Goal: Information Seeking & Learning: Learn about a topic

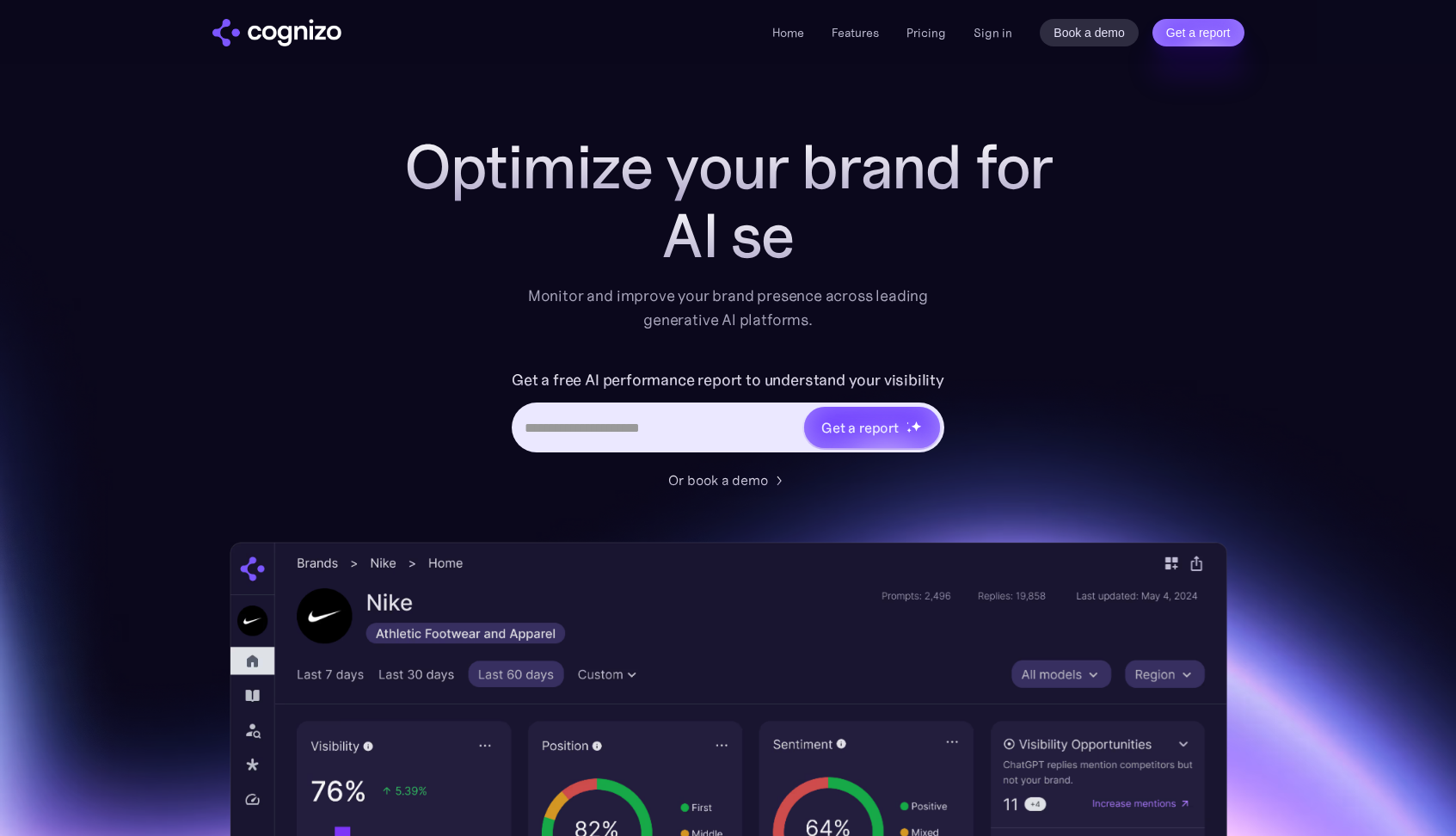
click at [678, 378] on label "Get a free AI performance report to understand your visibility" at bounding box center [727, 380] width 432 height 28
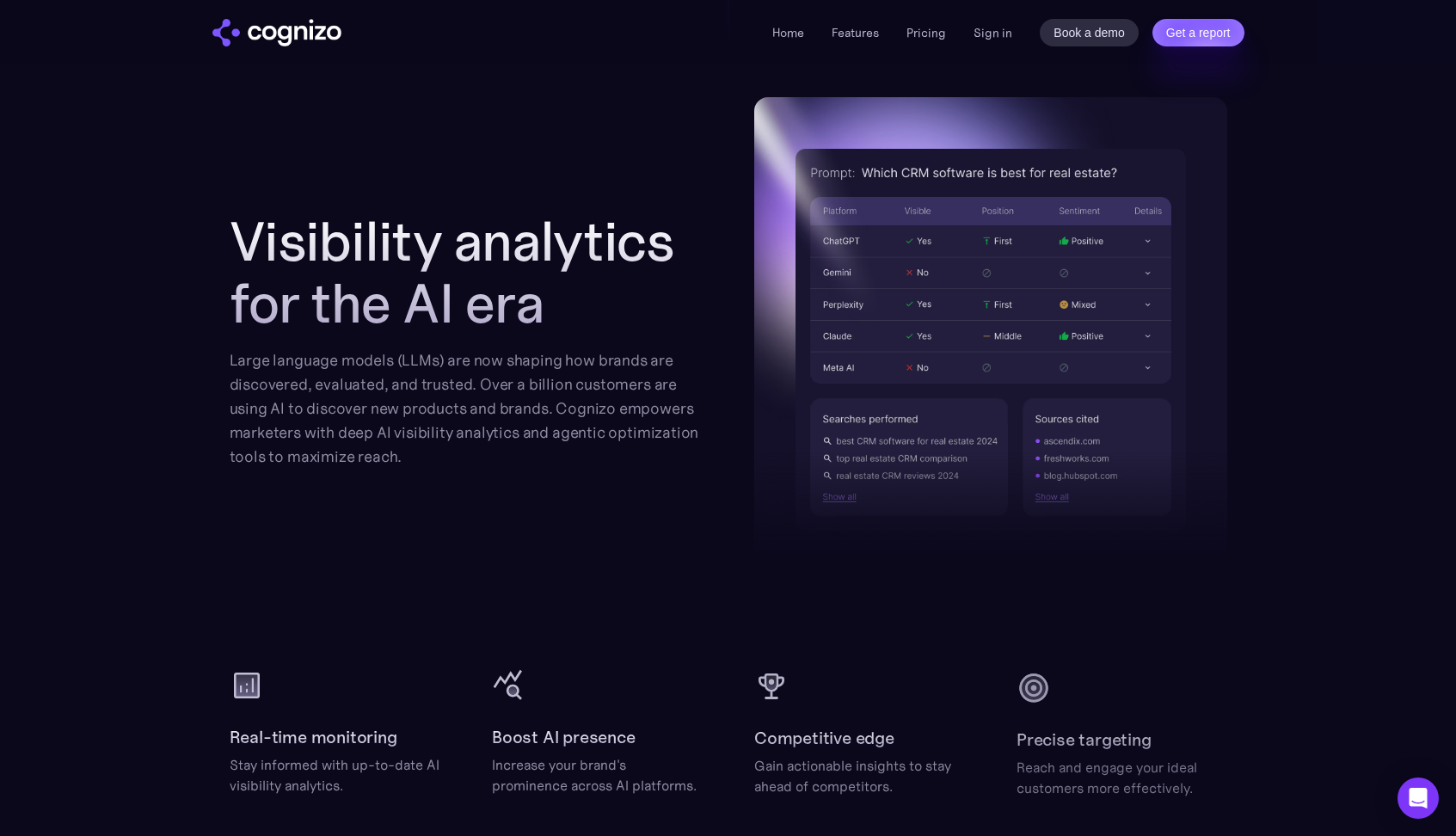
scroll to position [1797, 0]
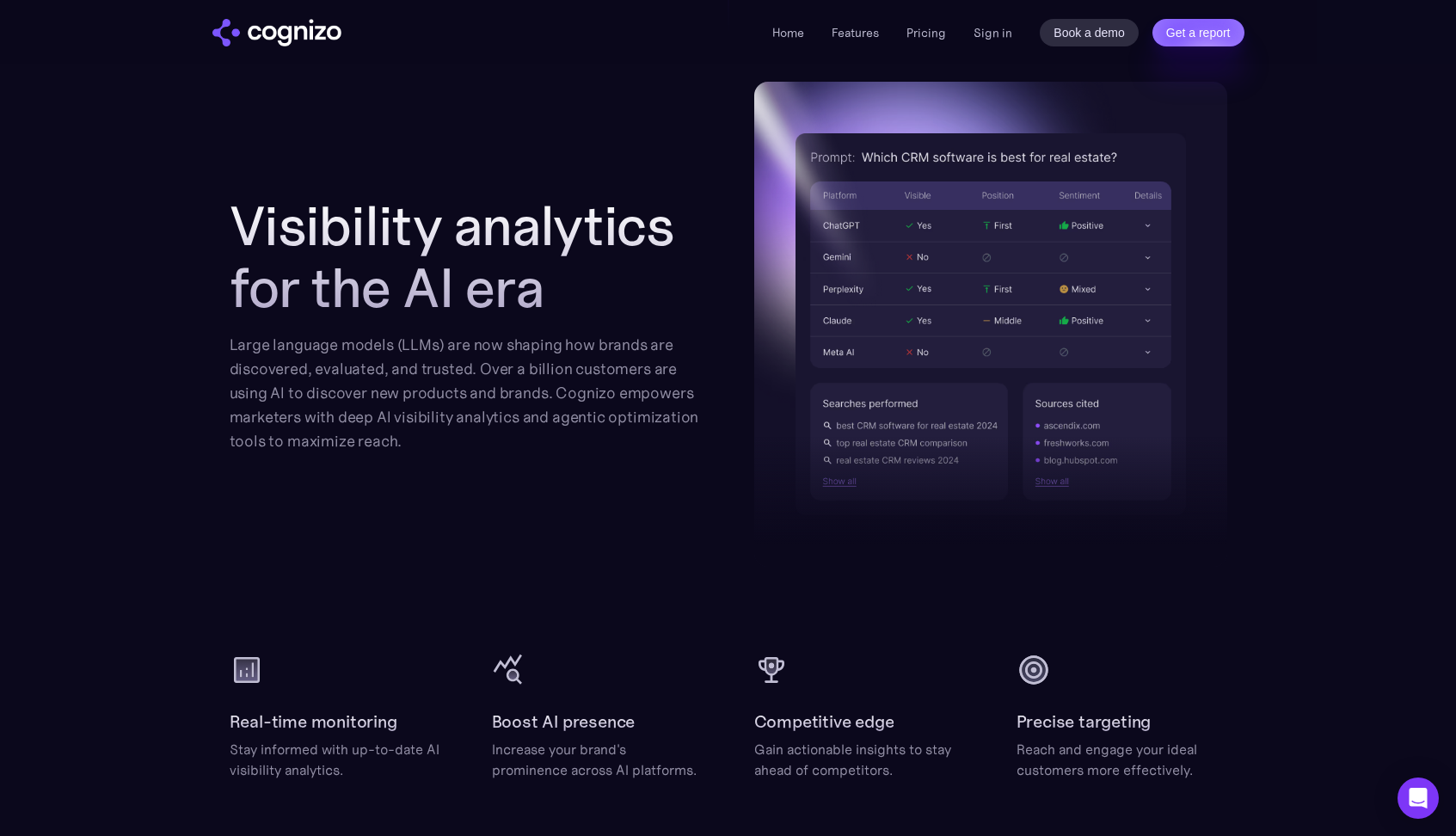
click at [474, 305] on h2 "Visibility analytics for the AI era" at bounding box center [466, 257] width 473 height 124
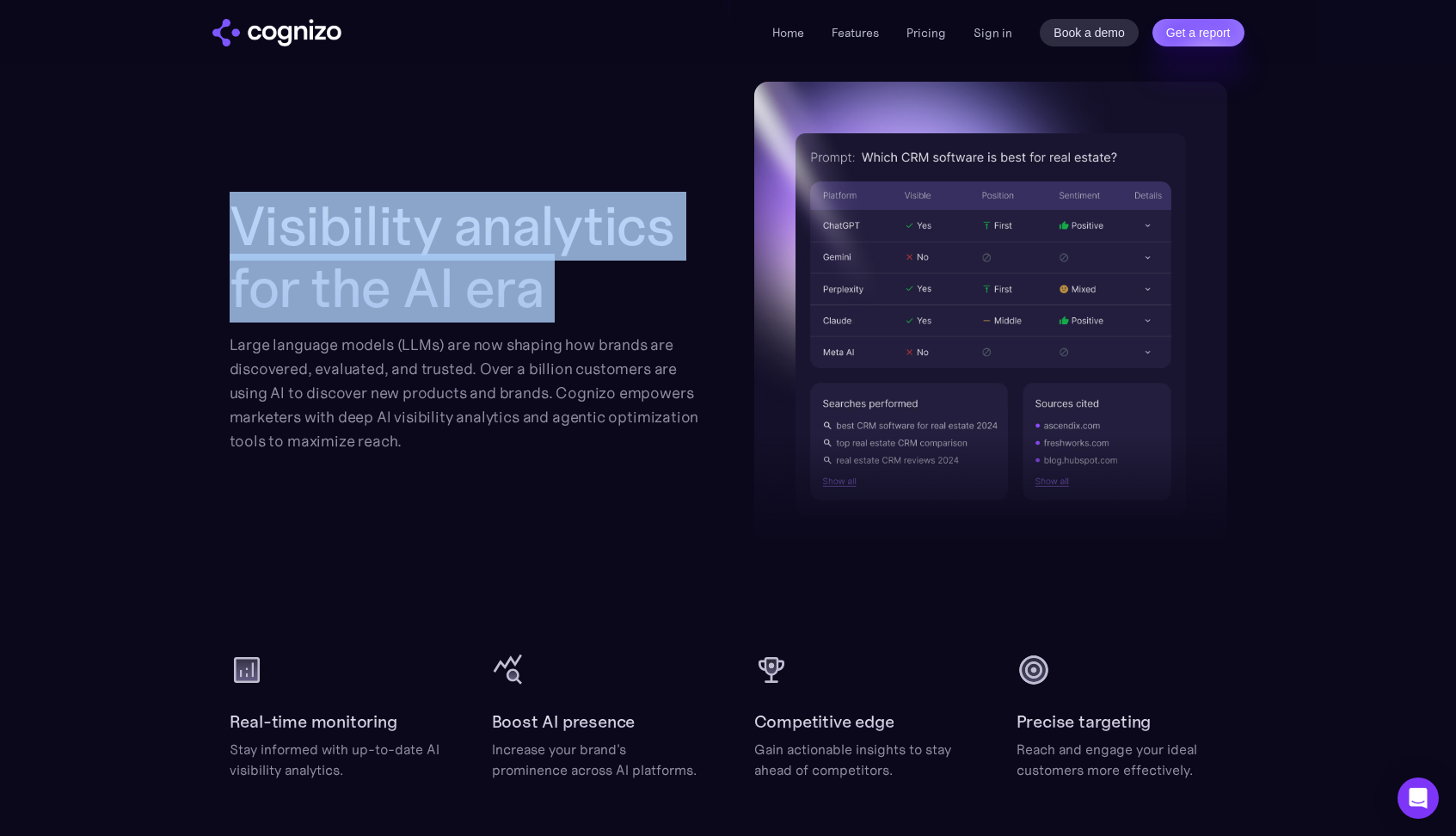
click at [431, 269] on h2 "Visibility analytics for the AI era" at bounding box center [466, 257] width 473 height 124
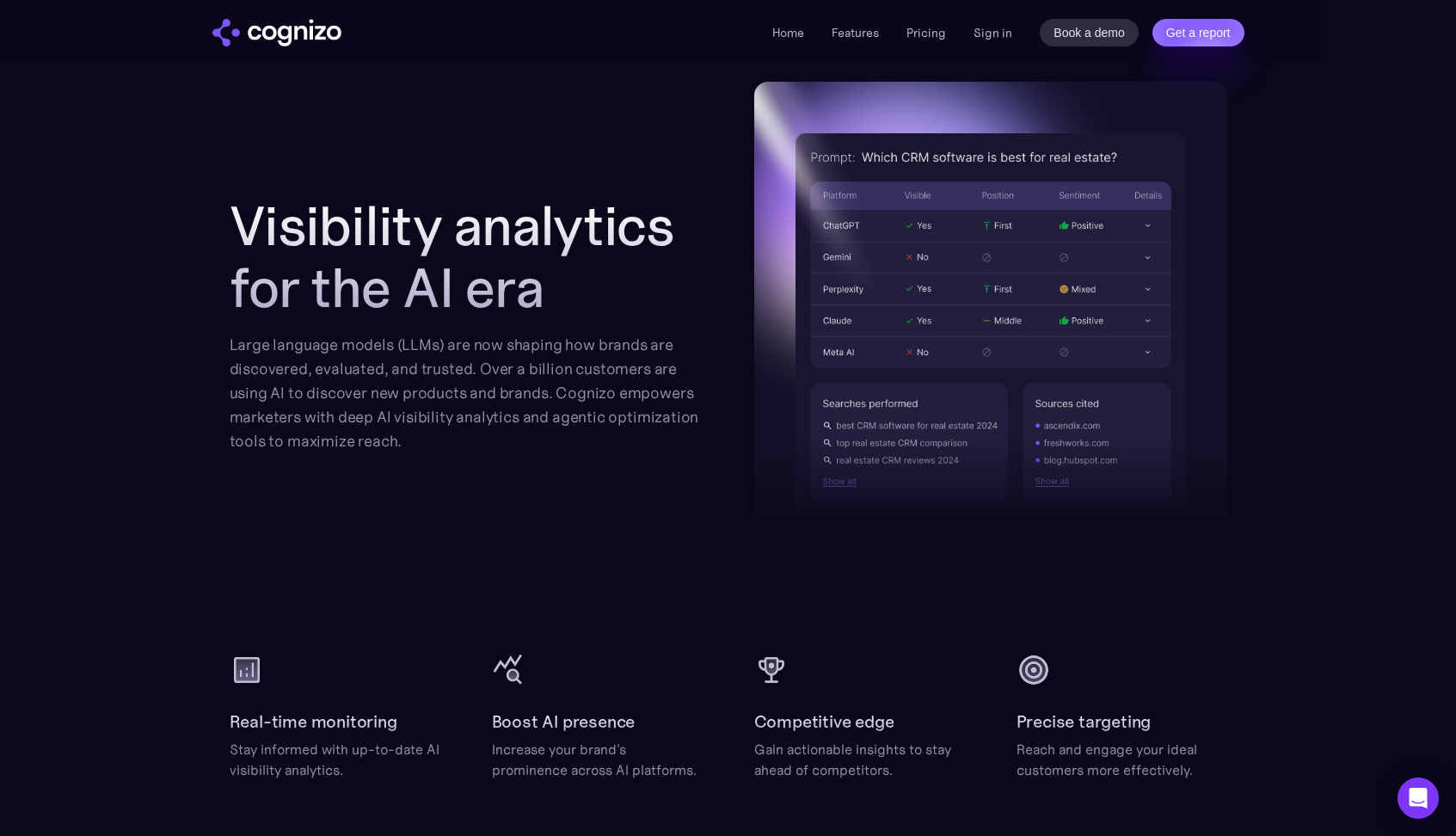
click at [431, 269] on h2 "Visibility analytics for the AI era" at bounding box center [466, 257] width 473 height 124
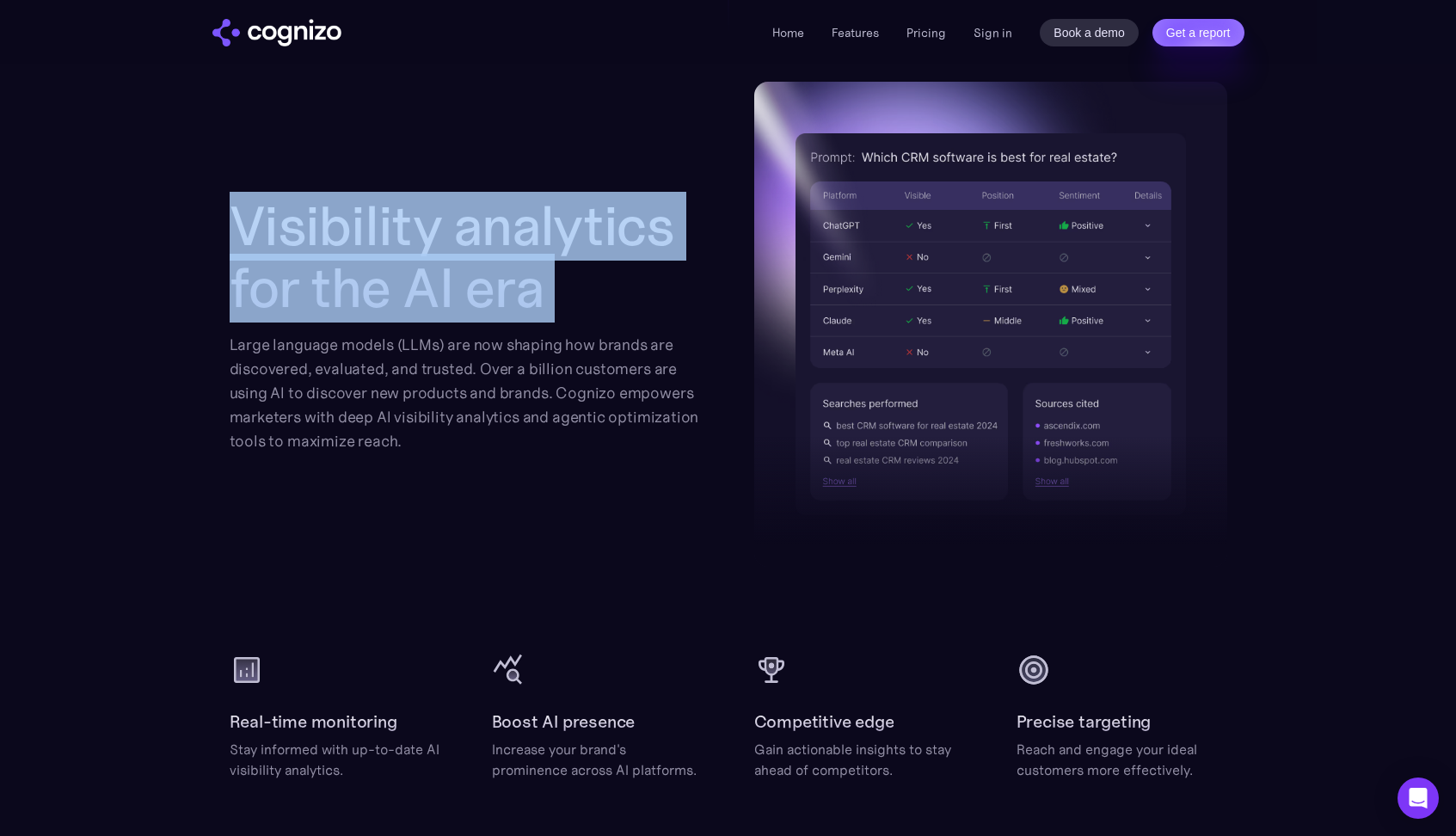
click at [398, 256] on h2 "Visibility analytics for the AI era" at bounding box center [466, 257] width 473 height 124
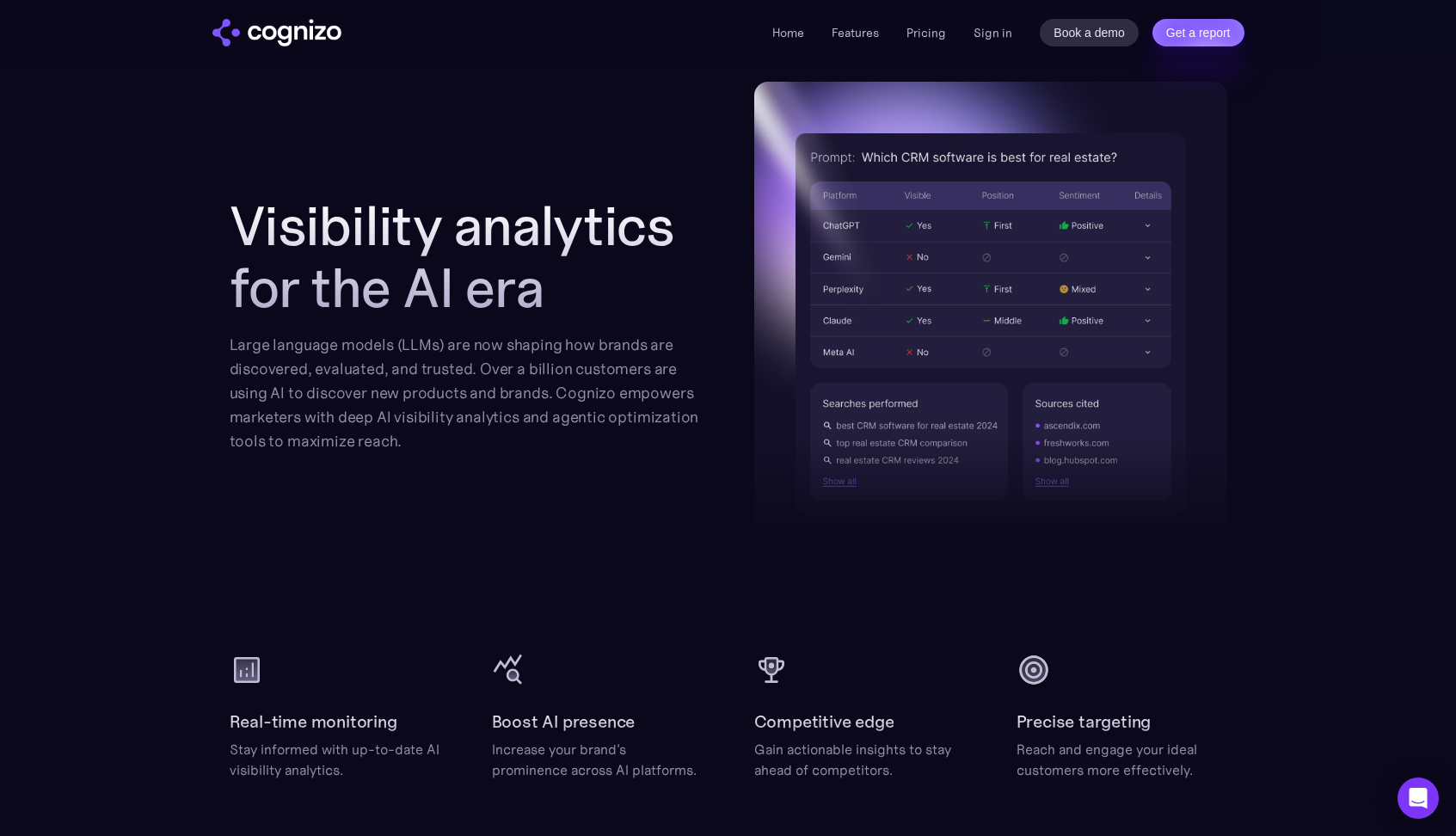
click at [398, 256] on h2 "Visibility analytics for the AI era" at bounding box center [466, 257] width 473 height 124
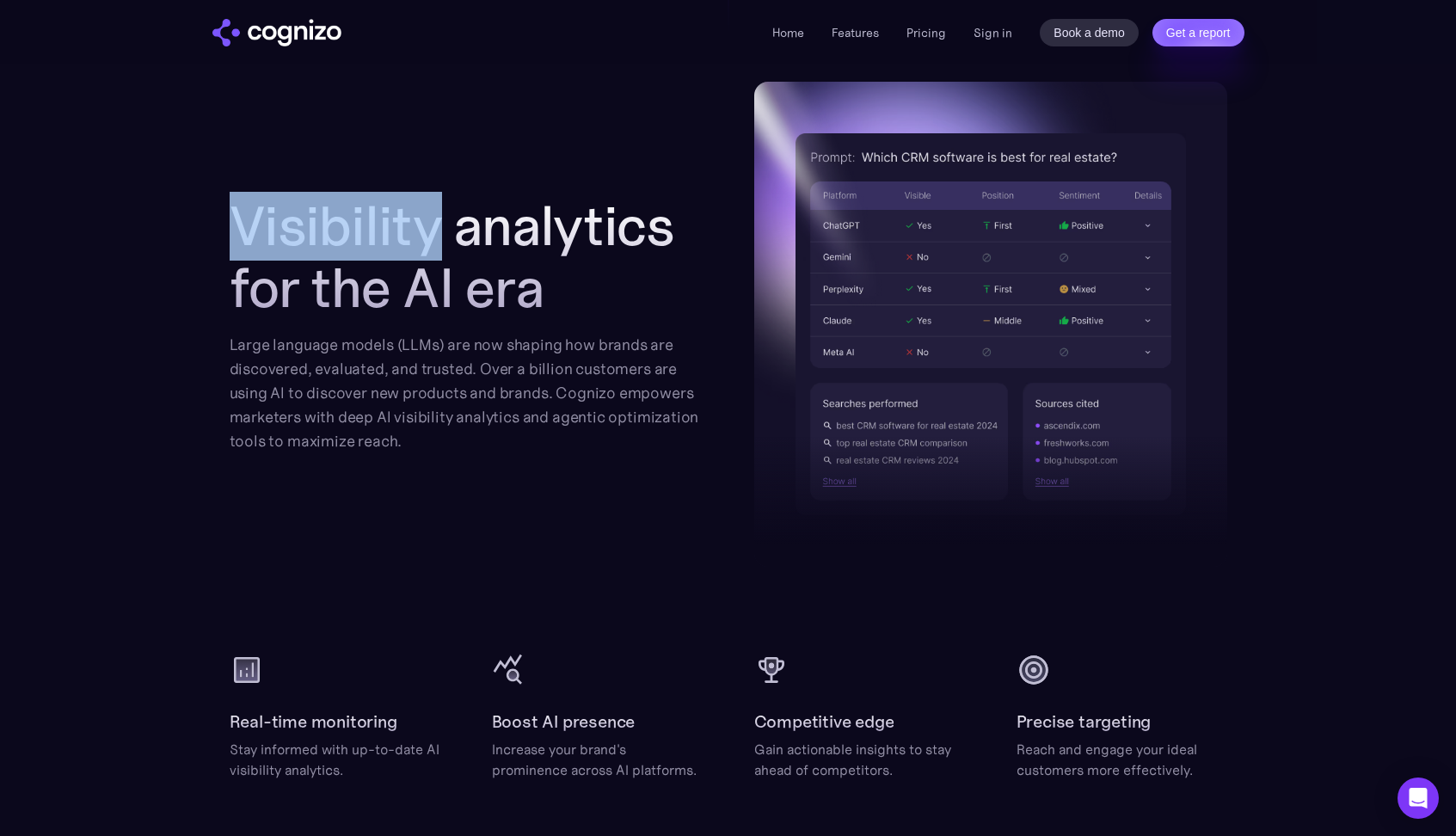
click at [422, 299] on h2 "Visibility analytics for the AI era" at bounding box center [466, 257] width 473 height 124
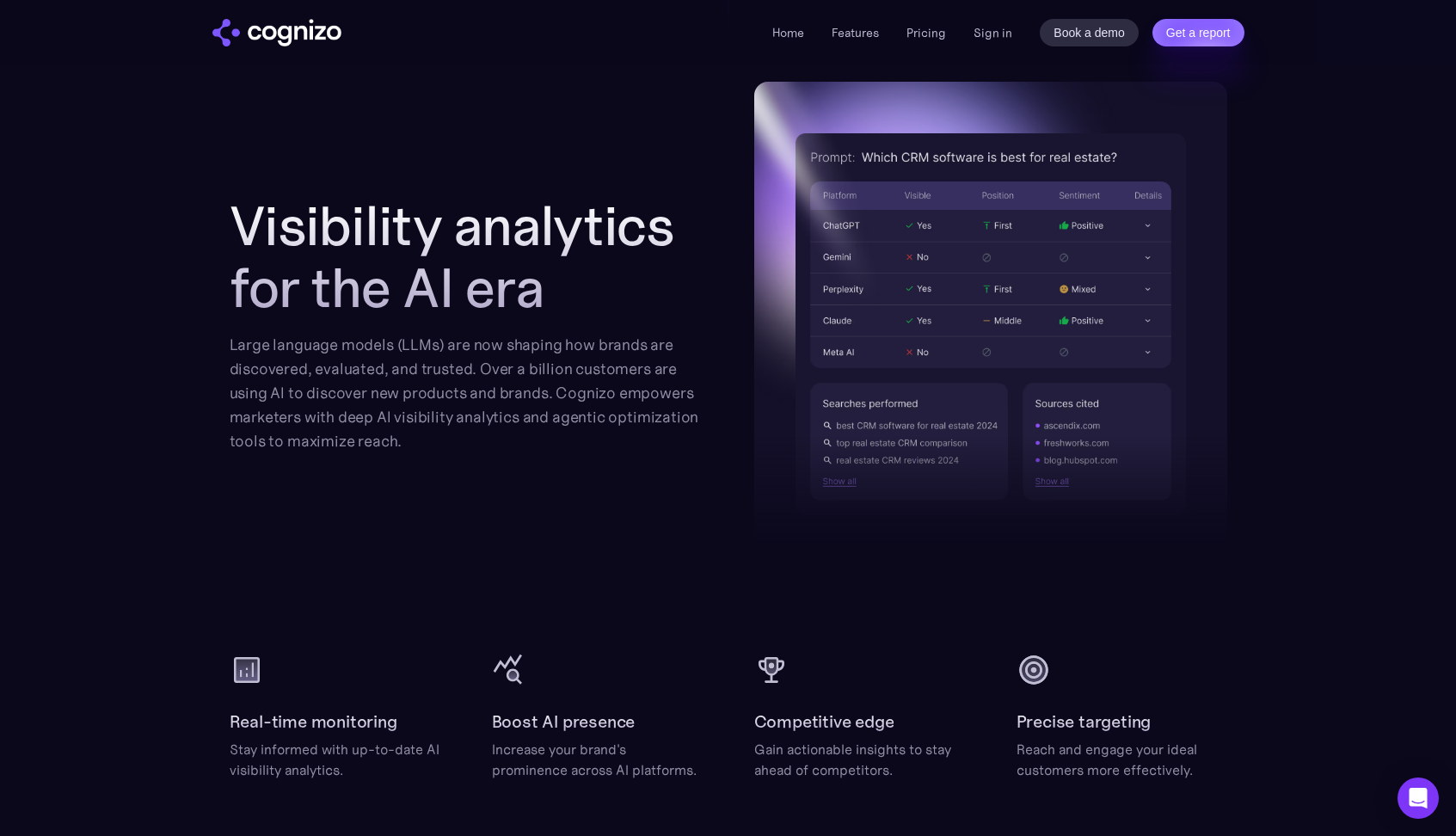
click at [422, 299] on h2 "Visibility analytics for the AI era" at bounding box center [466, 257] width 473 height 124
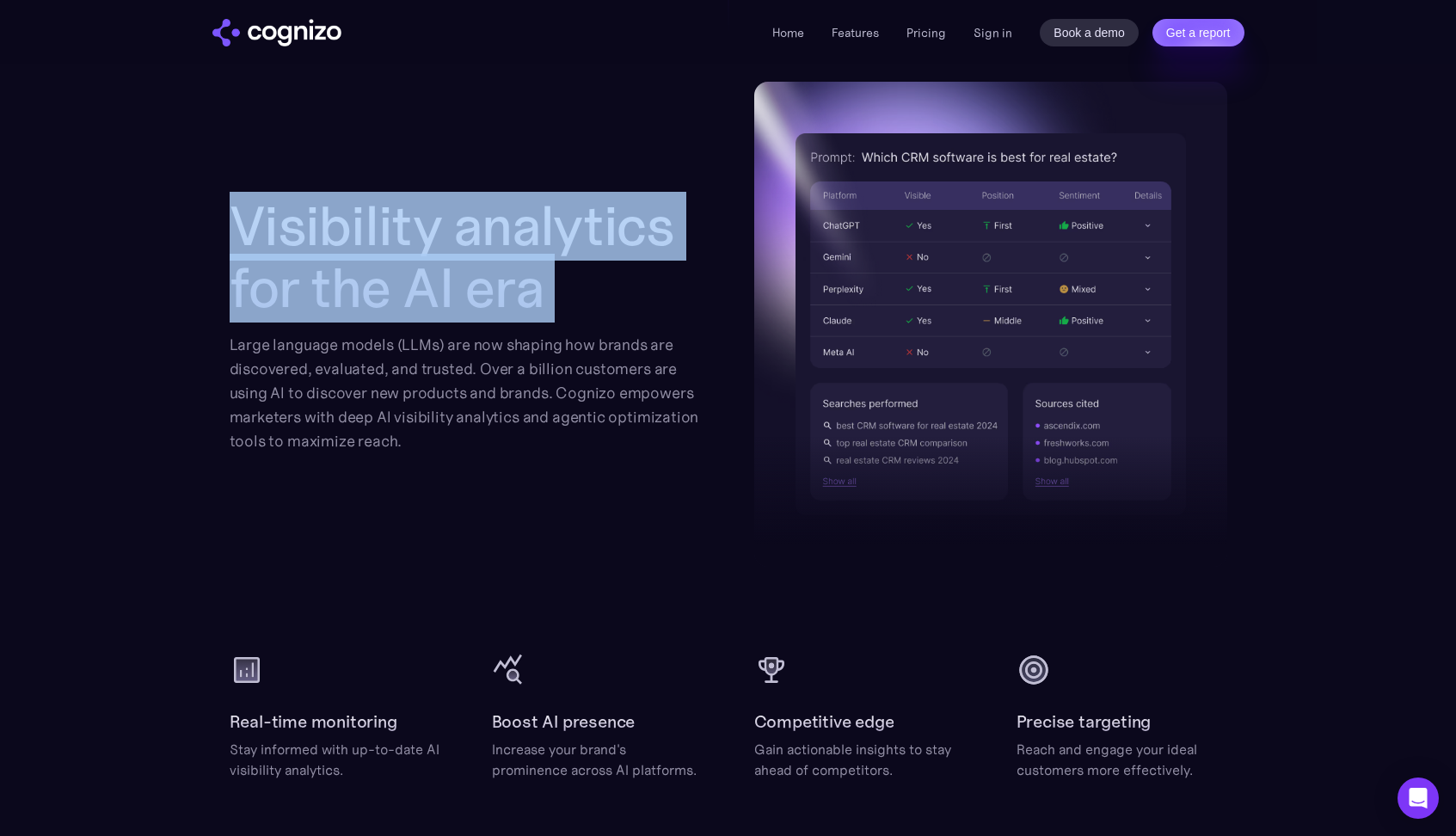
click at [451, 358] on div "Large language models (LLMs) are now shaping how brands are discovered, evaluat…" at bounding box center [466, 392] width 473 height 120
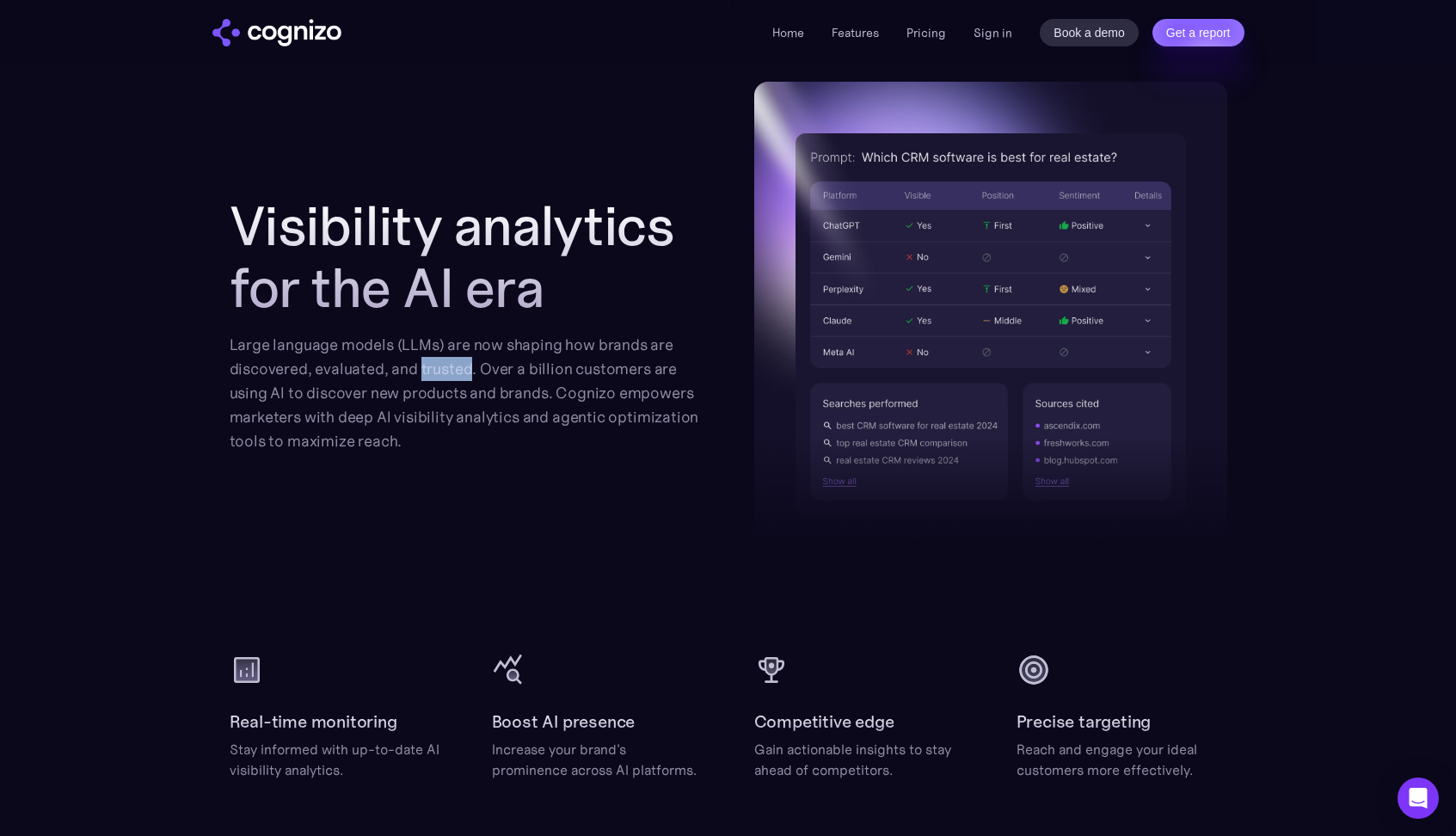
click at [451, 358] on div "Large language models (LLMs) are now shaping how brands are discovered, evaluat…" at bounding box center [466, 392] width 473 height 120
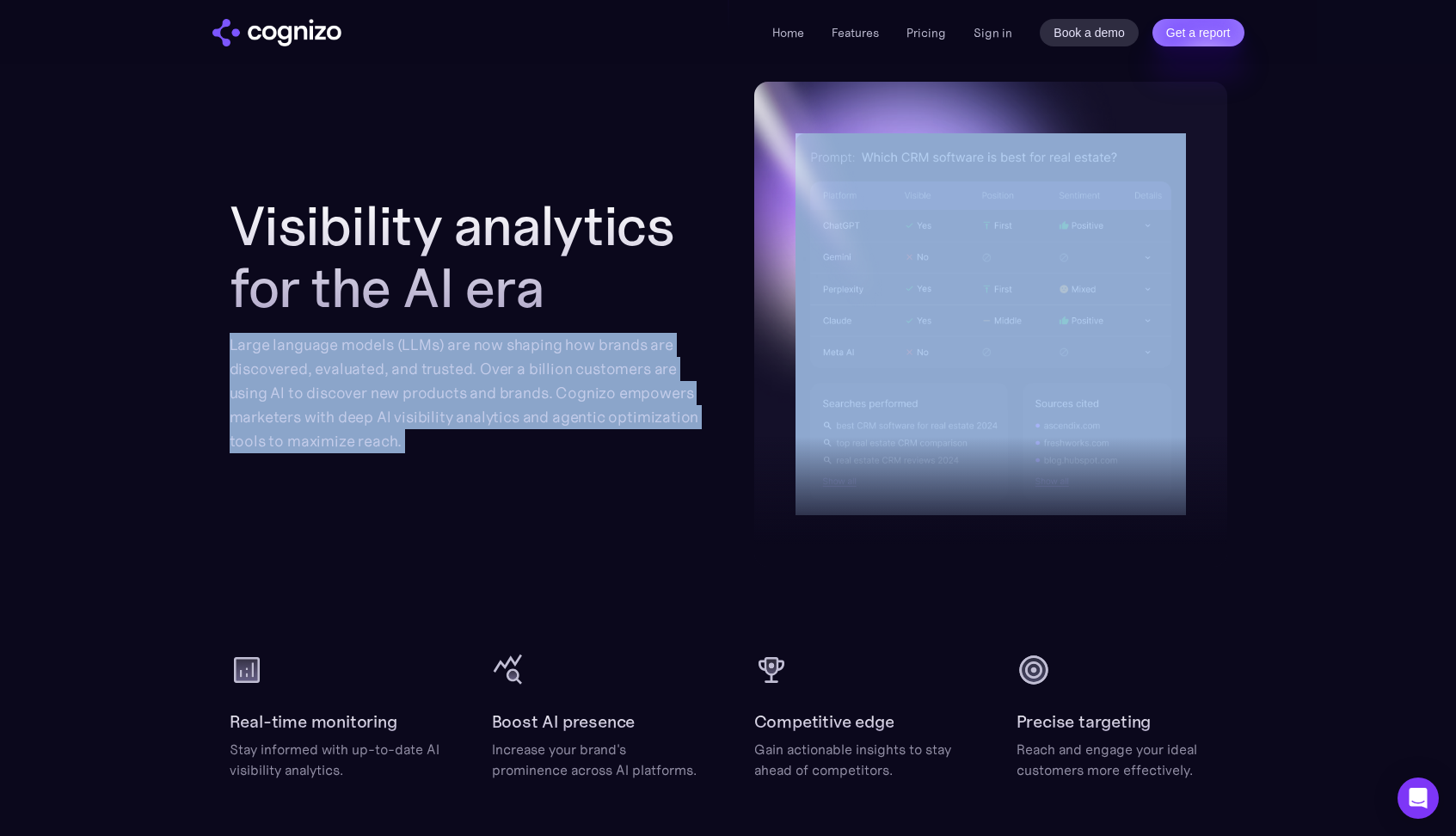
click at [460, 376] on div "Large language models (LLMs) are now shaping how brands are discovered, evaluat…" at bounding box center [466, 392] width 473 height 120
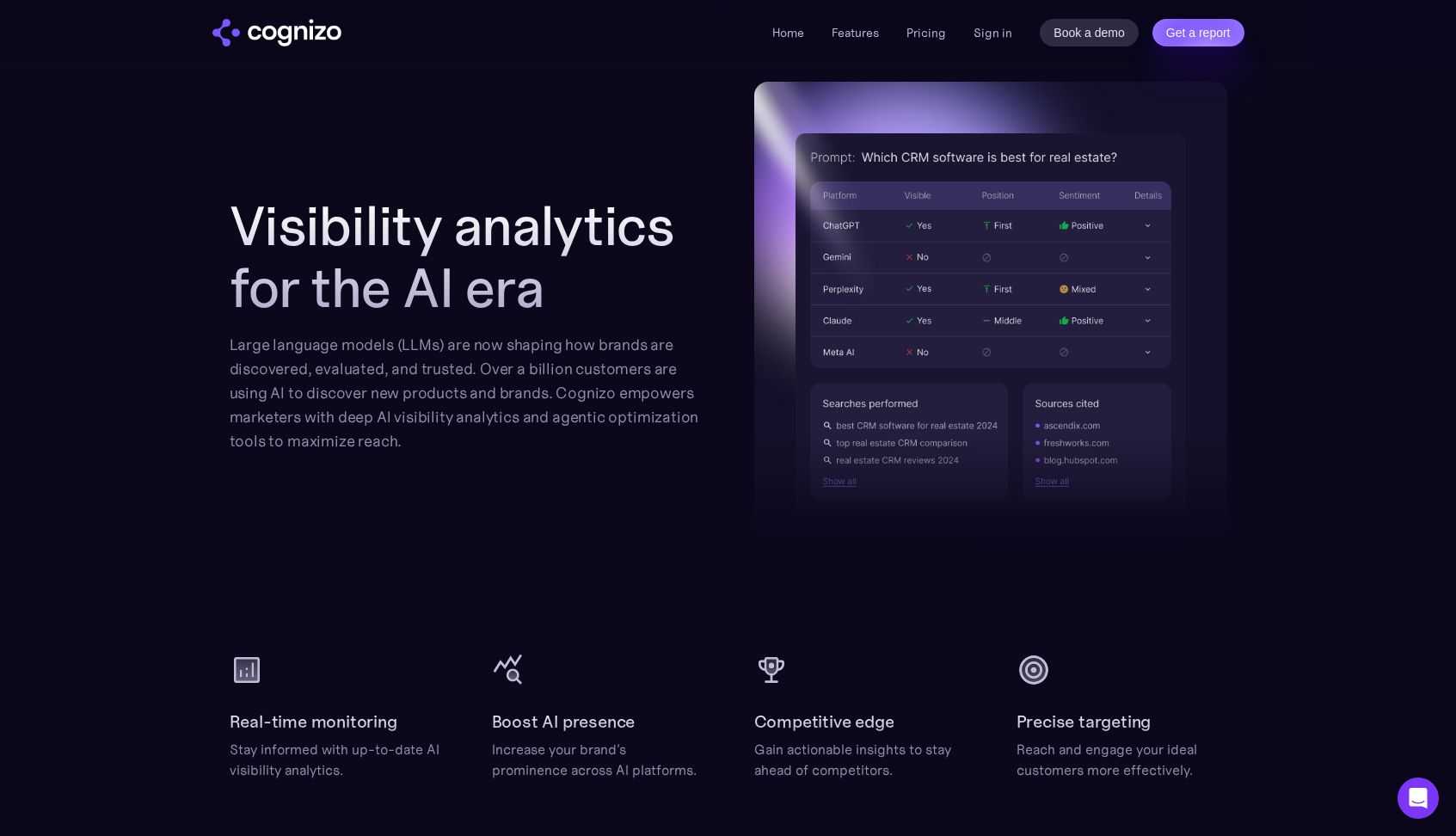
click at [460, 376] on div "Large language models (LLMs) are now shaping how brands are discovered, evaluat…" at bounding box center [466, 392] width 473 height 120
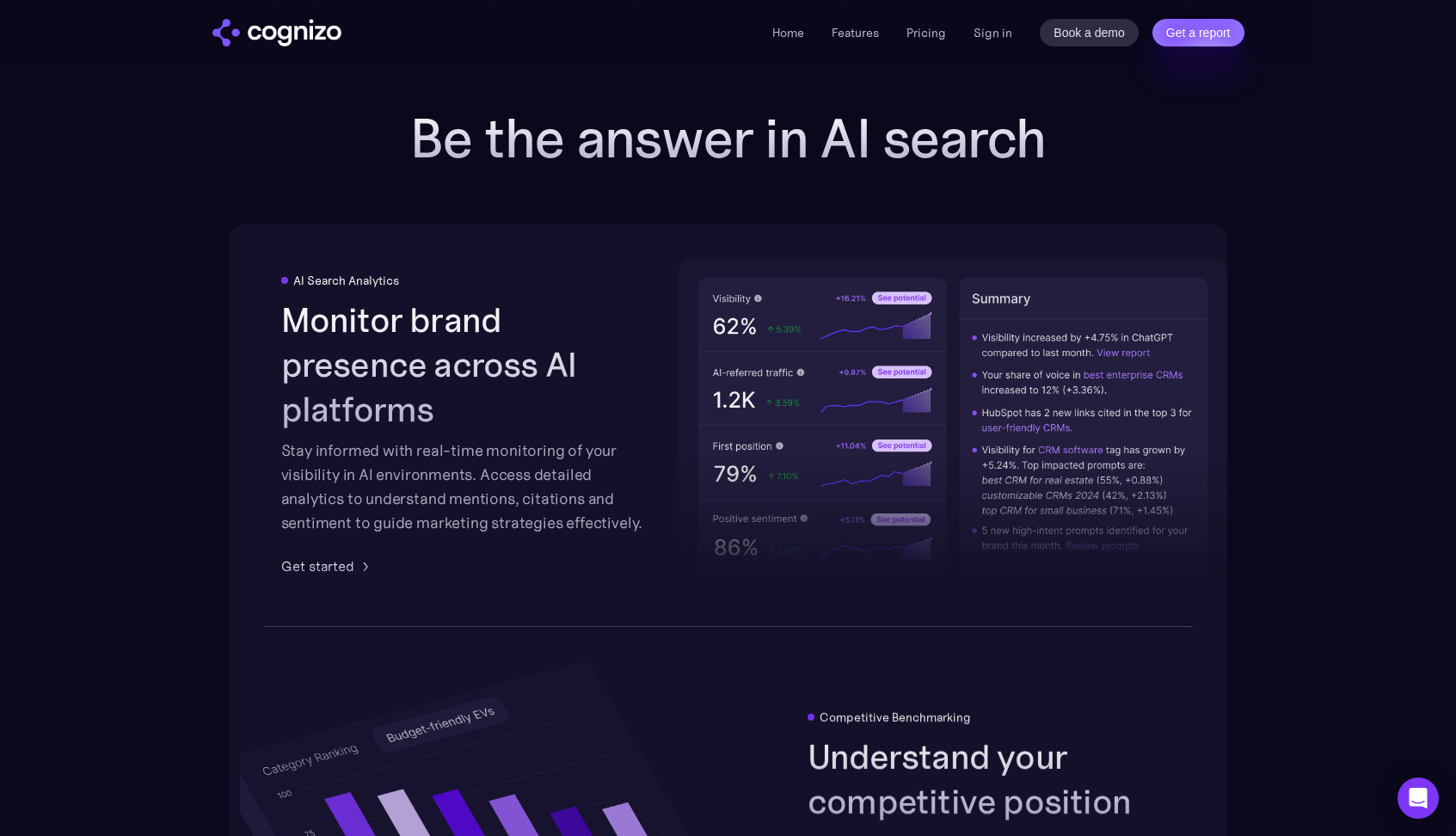
scroll to position [2573, 0]
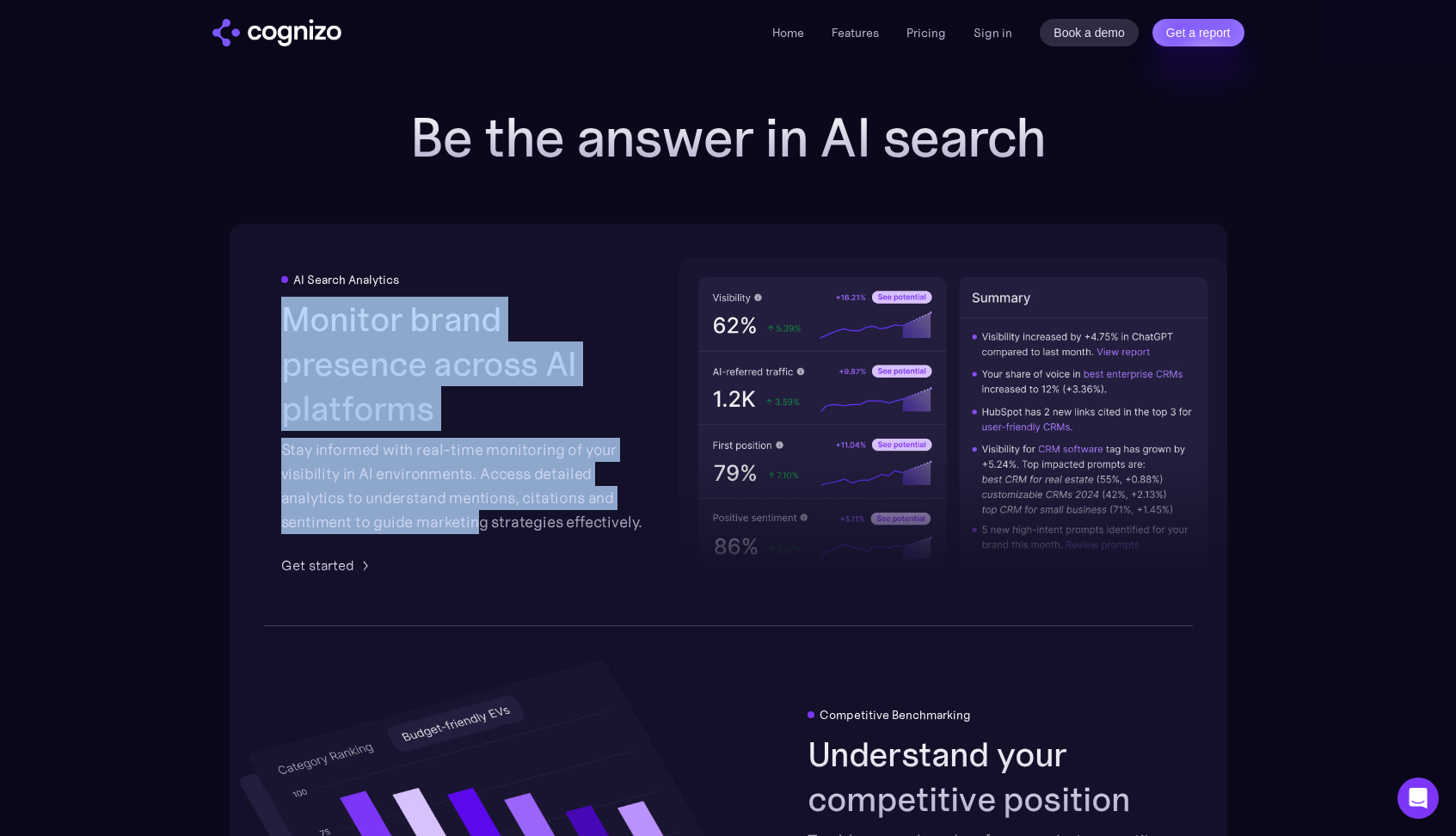
drag, startPoint x: 285, startPoint y: 351, endPoint x: 481, endPoint y: 489, distance: 239.7
click at [481, 489] on div "Monitor brand presence across AI platforms Stay informed with real-time monitor…" at bounding box center [465, 415] width 368 height 237
click at [575, 511] on div "Stay informed with real-time monitoring of your visibility in AI environments. …" at bounding box center [465, 486] width 368 height 97
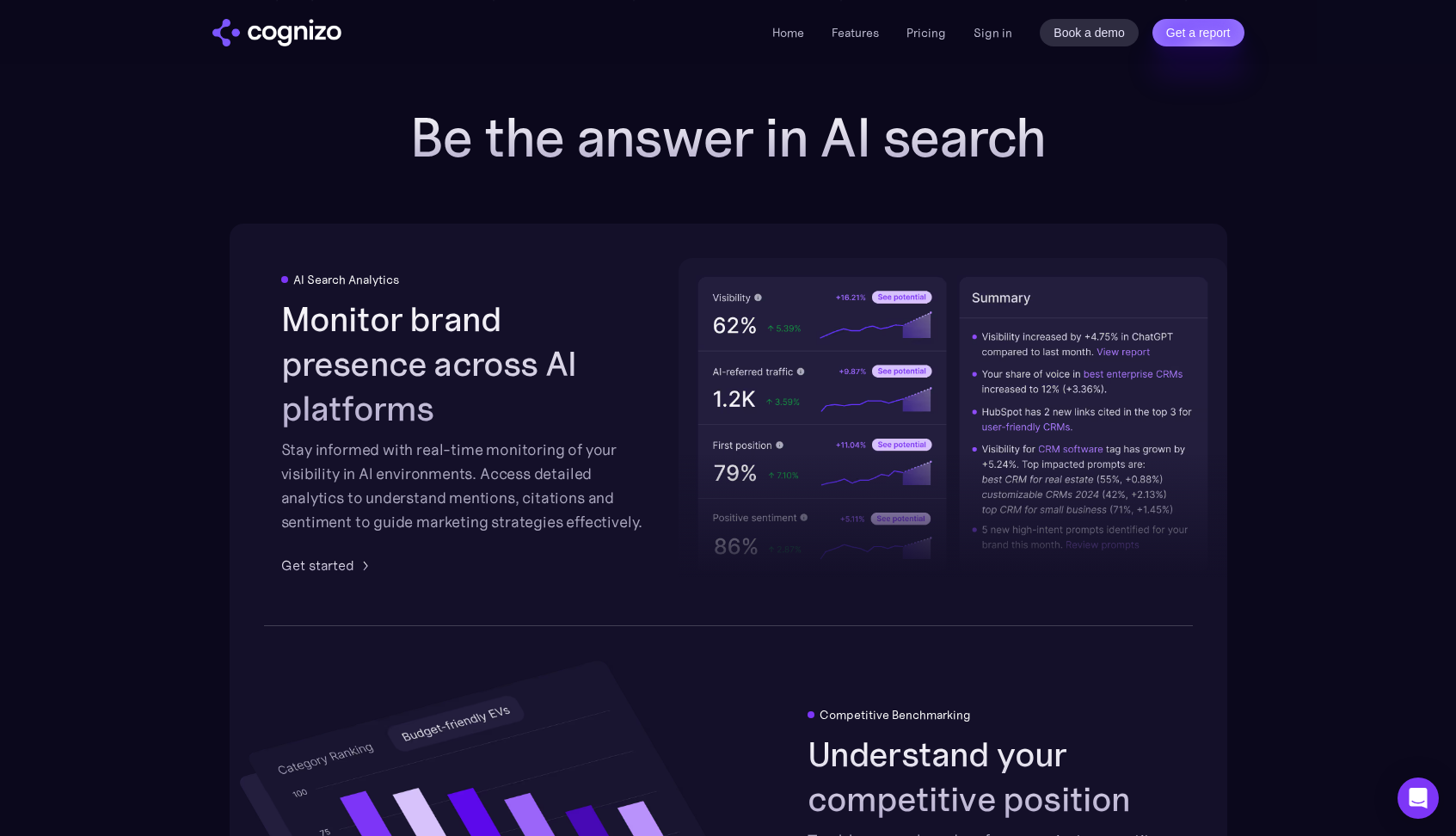
click at [575, 511] on div "Stay informed with real-time monitoring of your visibility in AI environments. …" at bounding box center [465, 486] width 368 height 97
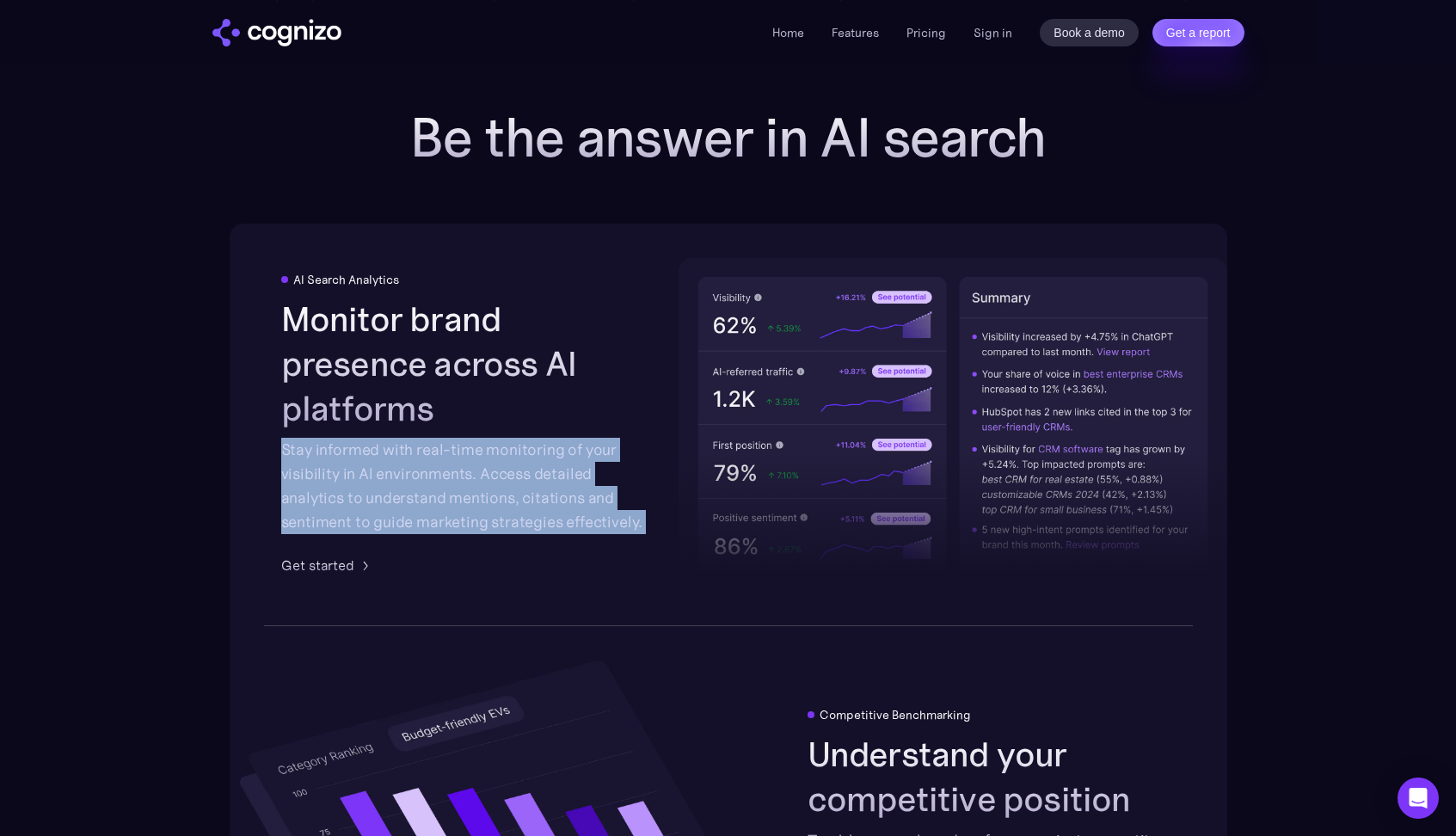
click at [625, 499] on div "Stay informed with real-time monitoring of your visibility in AI environments. …" at bounding box center [465, 486] width 368 height 97
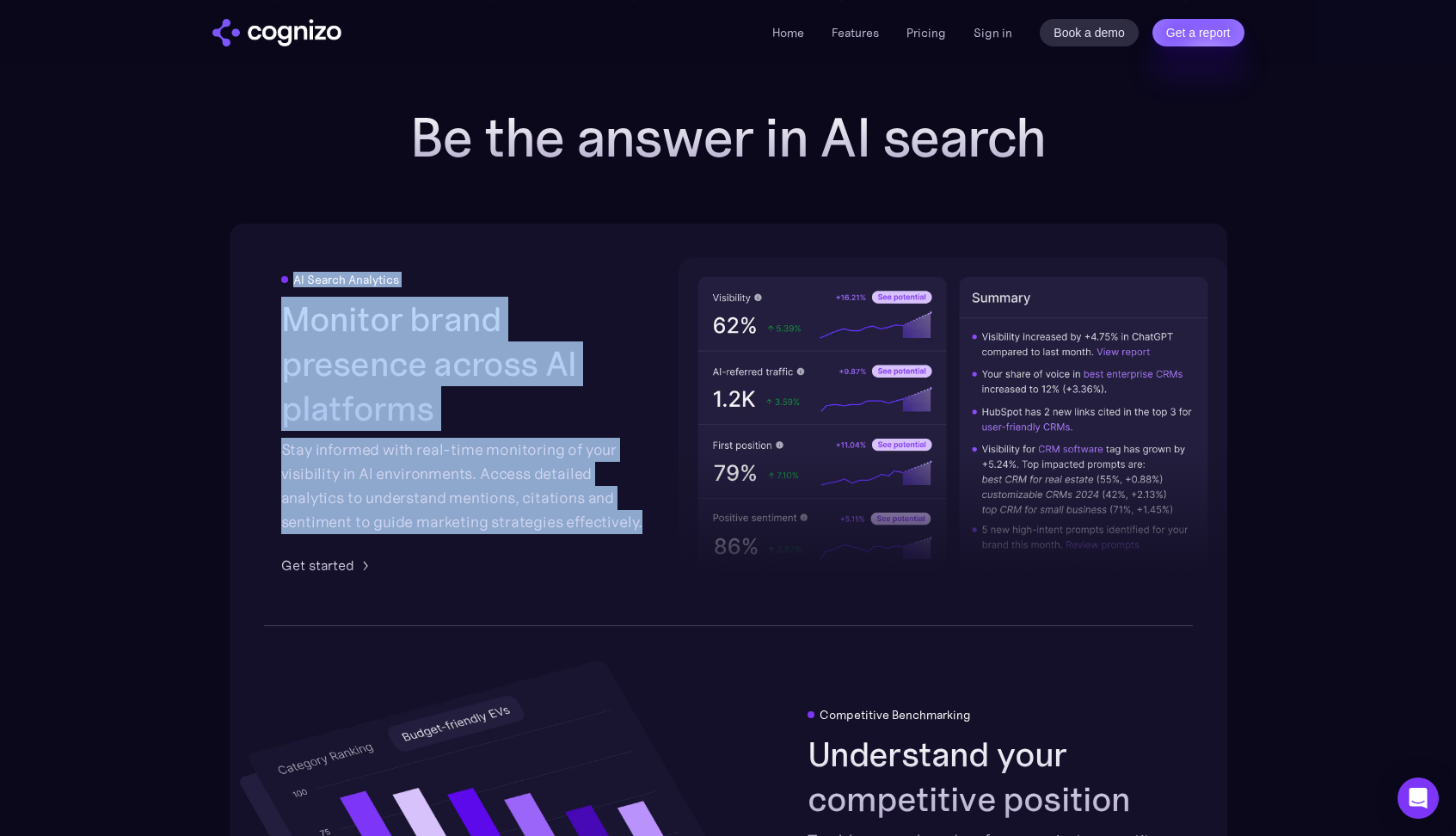
drag, startPoint x: 646, startPoint y: 499, endPoint x: 264, endPoint y: 281, distance: 439.8
click at [264, 281] on div "AI Search Analytics Monitor brand presence across AI platforms Stay informed wi…" at bounding box center [728, 424] width 998 height 402
drag, startPoint x: 264, startPoint y: 281, endPoint x: 609, endPoint y: 498, distance: 407.6
click at [609, 498] on div "AI Search Analytics Monitor brand presence across AI platforms Stay informed wi…" at bounding box center [728, 424] width 998 height 402
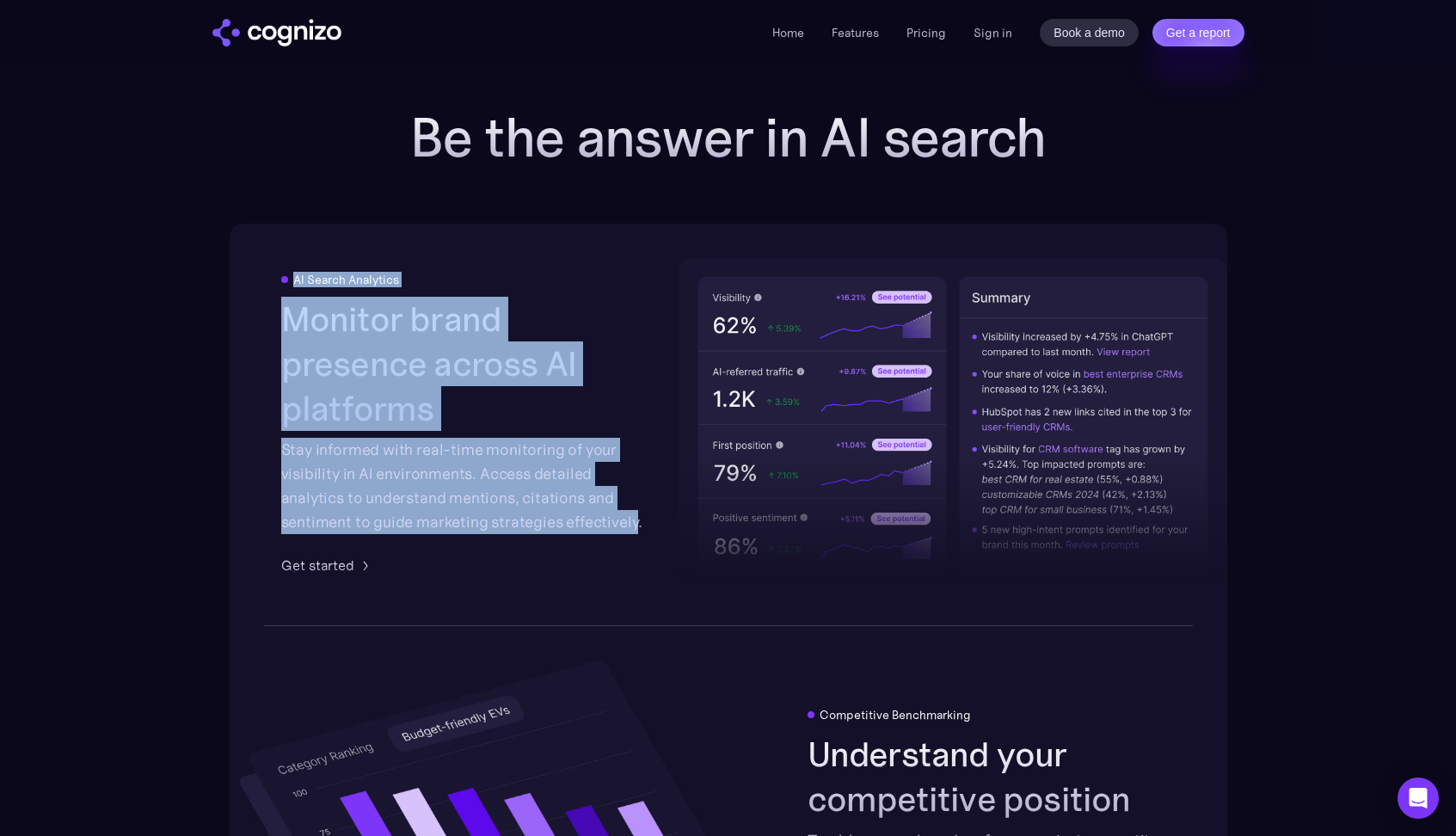
click at [609, 498] on div "Stay informed with real-time monitoring of your visibility in AI environments. …" at bounding box center [465, 486] width 368 height 97
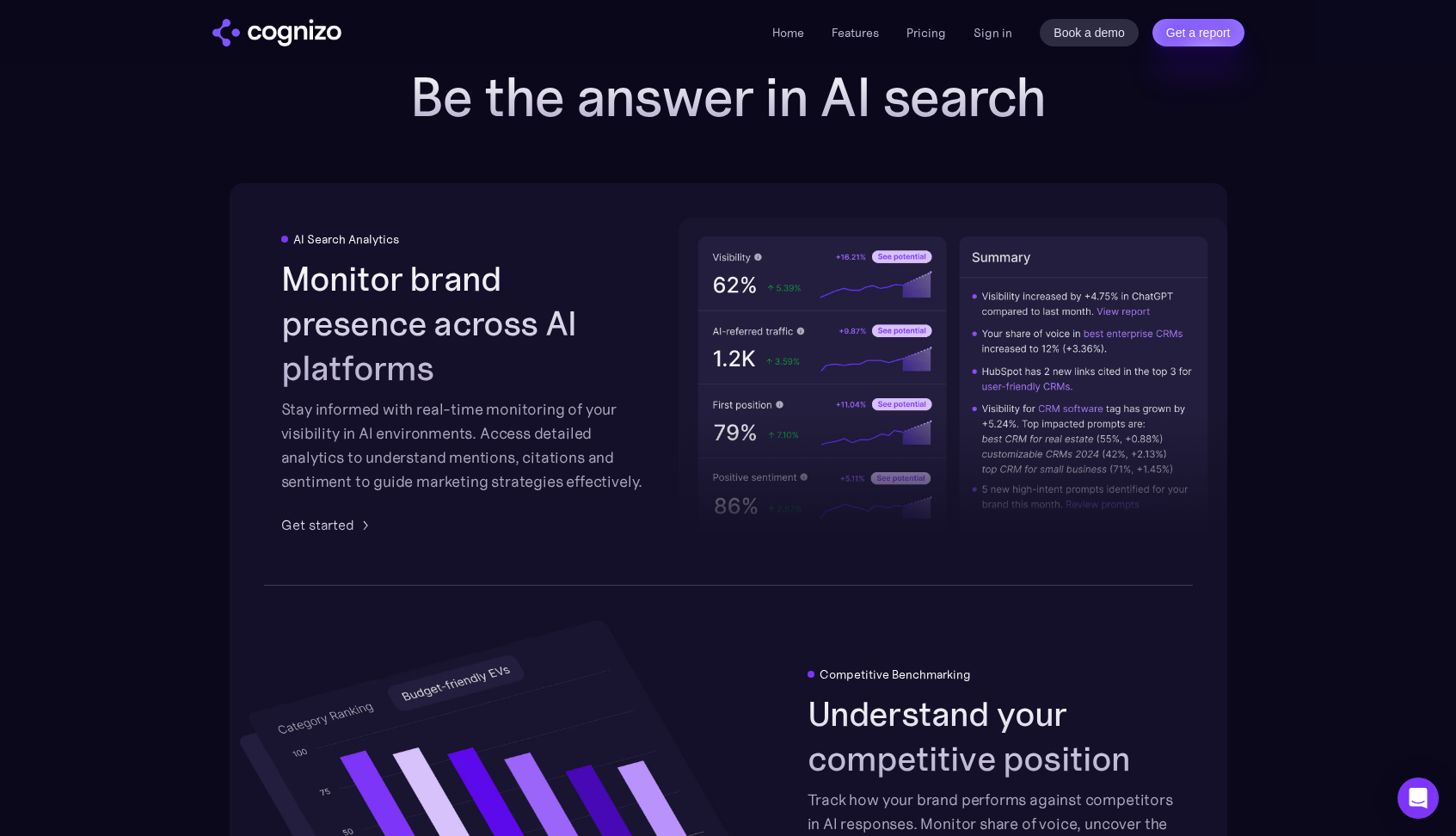
scroll to position [2614, 0]
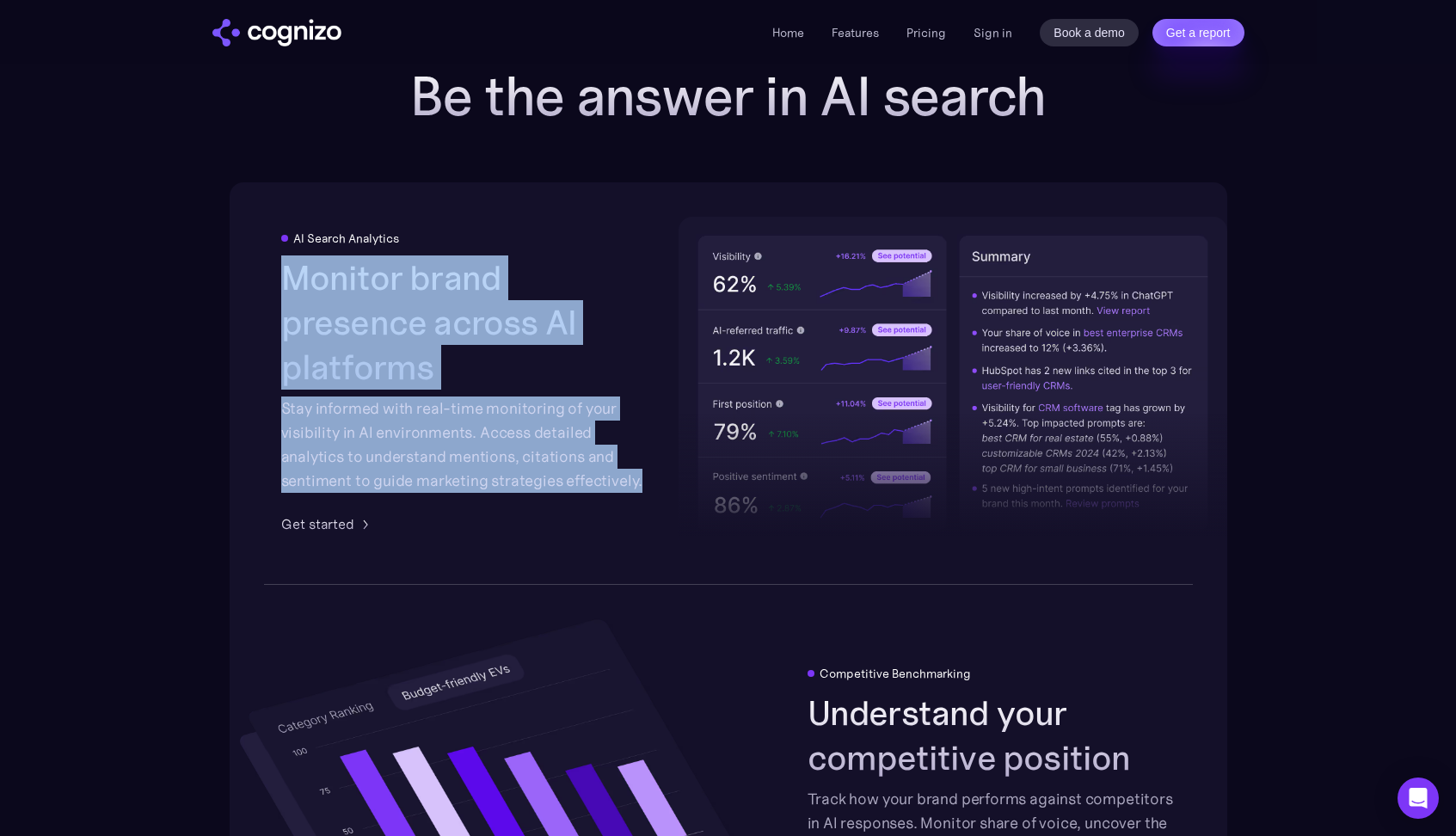
drag, startPoint x: 645, startPoint y: 458, endPoint x: 280, endPoint y: 303, distance: 396.5
click at [280, 303] on div "AI Search Analytics Monitor brand presence across AI platforms Stay informed wi…" at bounding box center [728, 383] width 998 height 402
drag, startPoint x: 280, startPoint y: 303, endPoint x: 647, endPoint y: 458, distance: 398.4
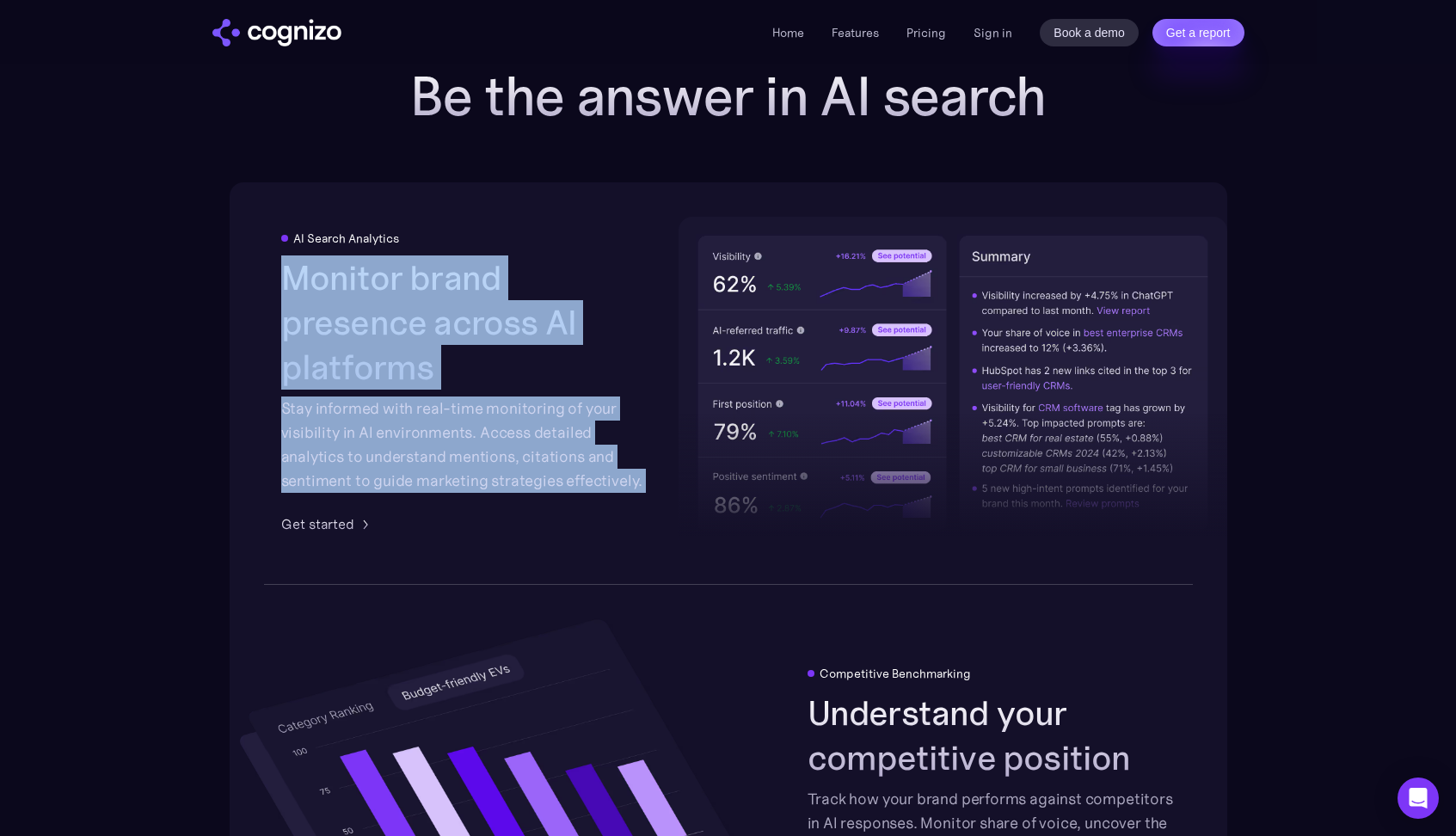
click at [647, 458] on div "AI Search Analytics Monitor brand presence across AI platforms Stay informed wi…" at bounding box center [728, 383] width 998 height 402
click at [647, 458] on div "Stay informed with real-time monitoring of your visibility in AI environments. …" at bounding box center [465, 445] width 368 height 97
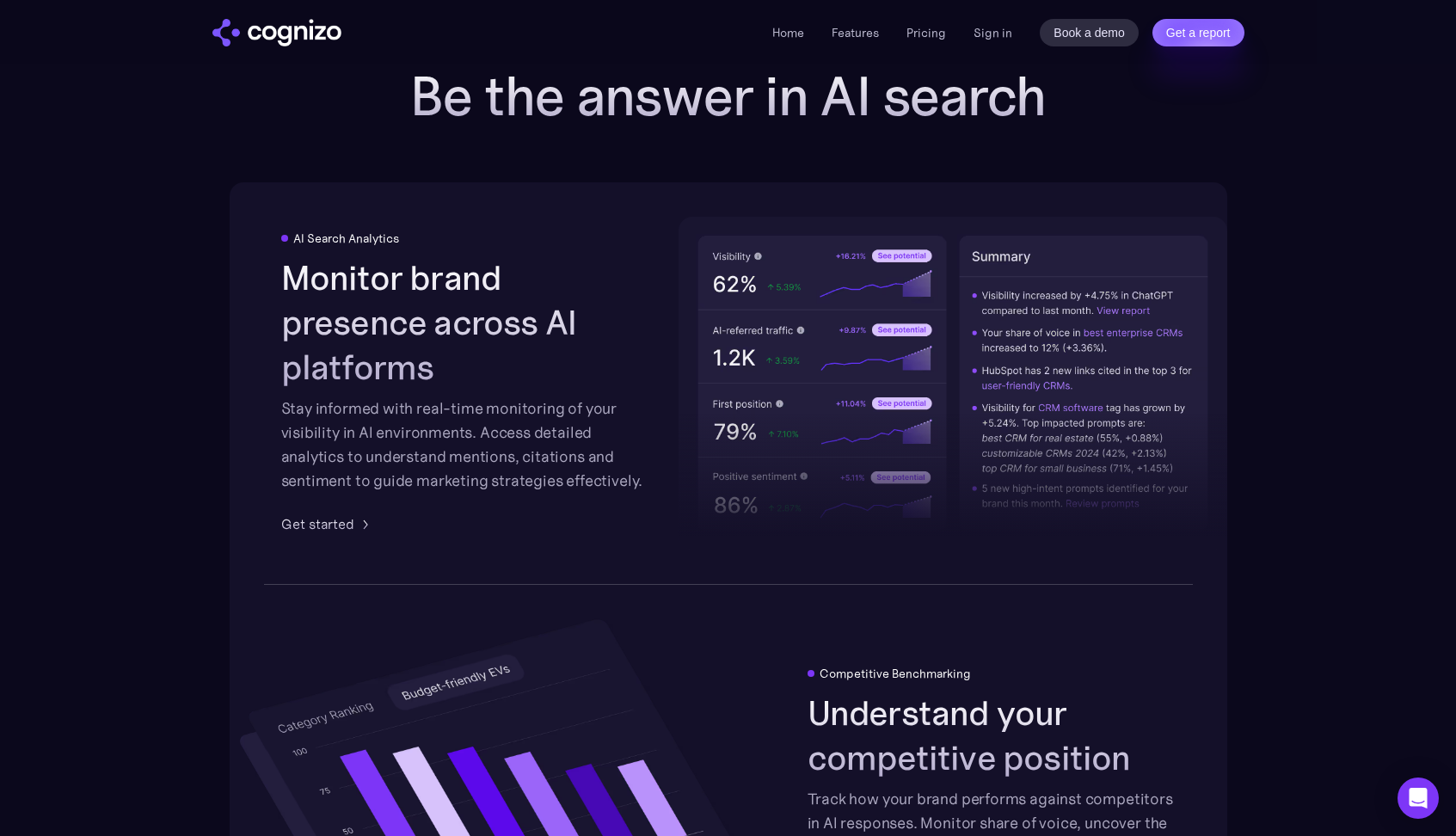
click at [469, 426] on div "Stay informed with real-time monitoring of your visibility in AI environments. …" at bounding box center [465, 445] width 368 height 97
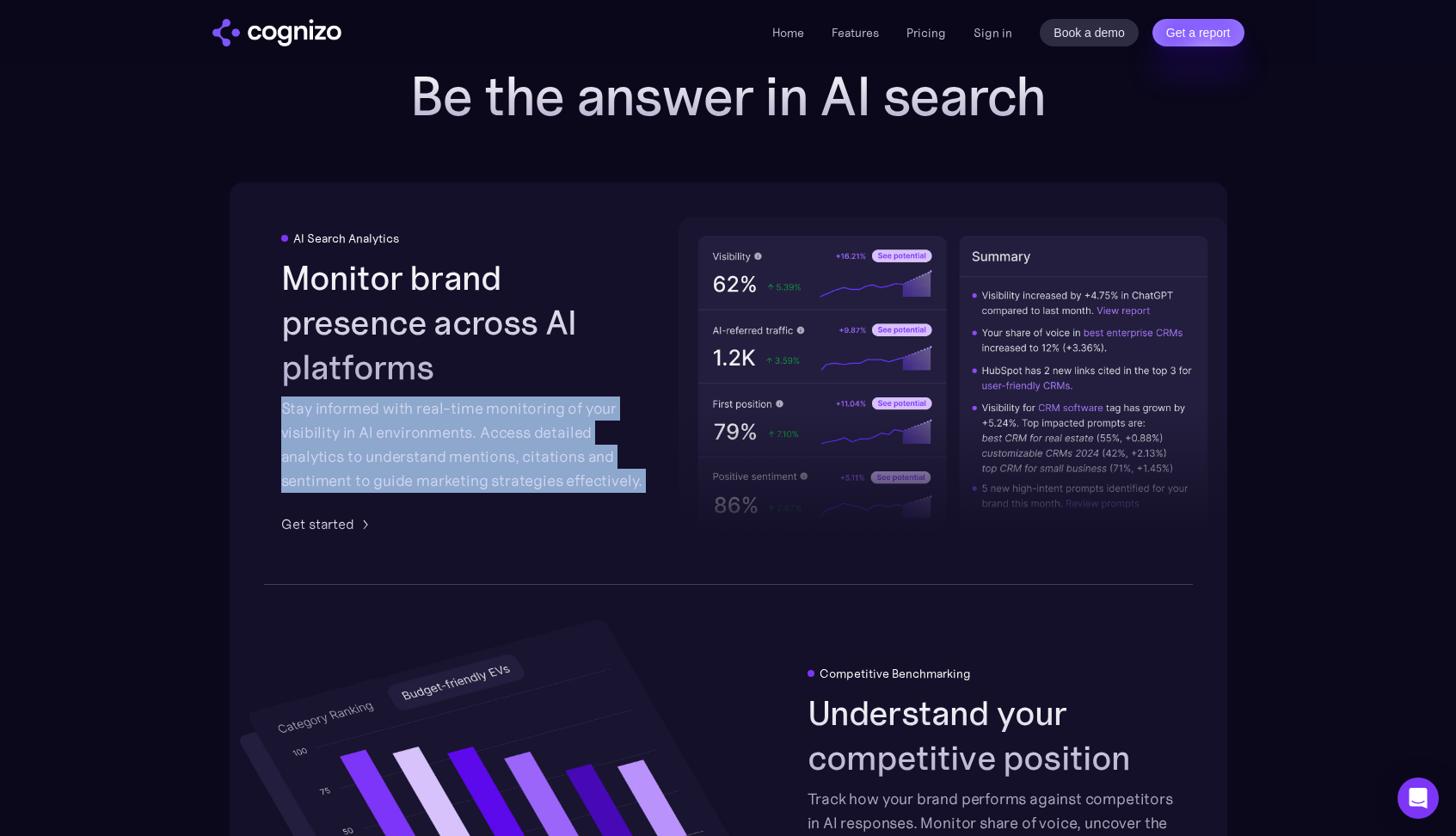
click at [479, 427] on div "Stay informed with real-time monitoring of your visibility in AI environments. …" at bounding box center [465, 445] width 368 height 97
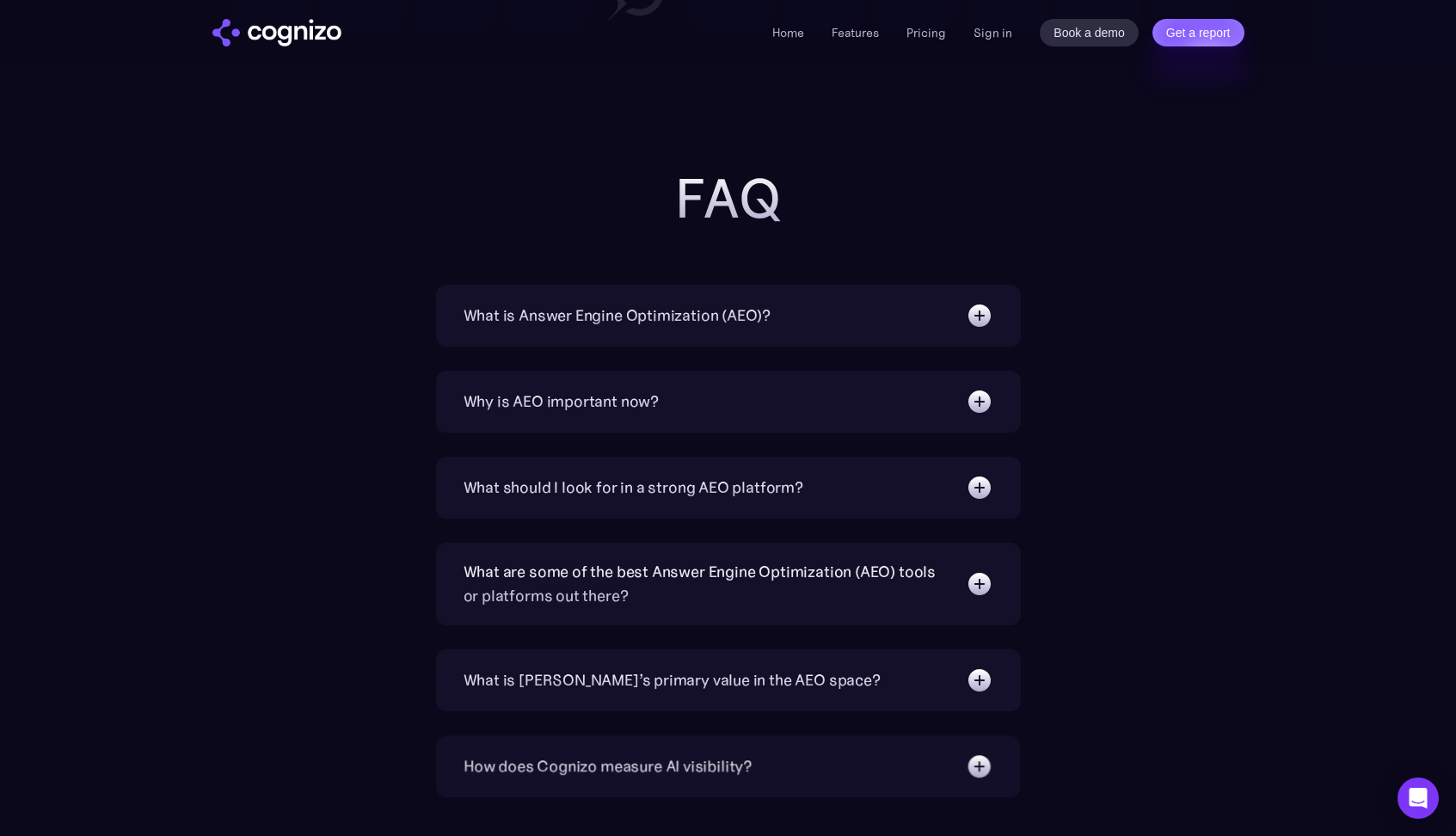
scroll to position [5380, 0]
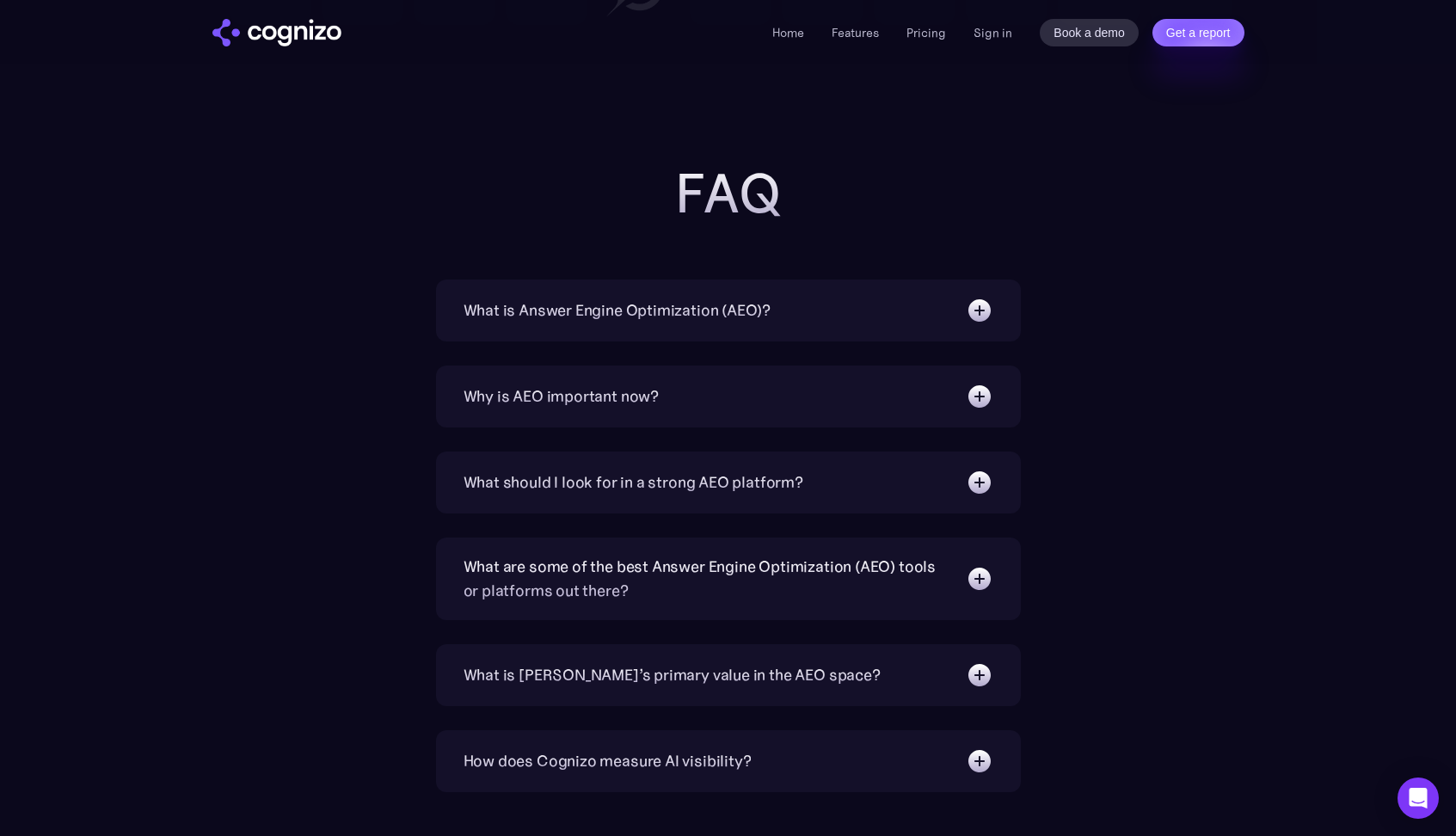
click at [704, 301] on div "What is Answer Engine Optimization (AEO)?" at bounding box center [616, 311] width 308 height 24
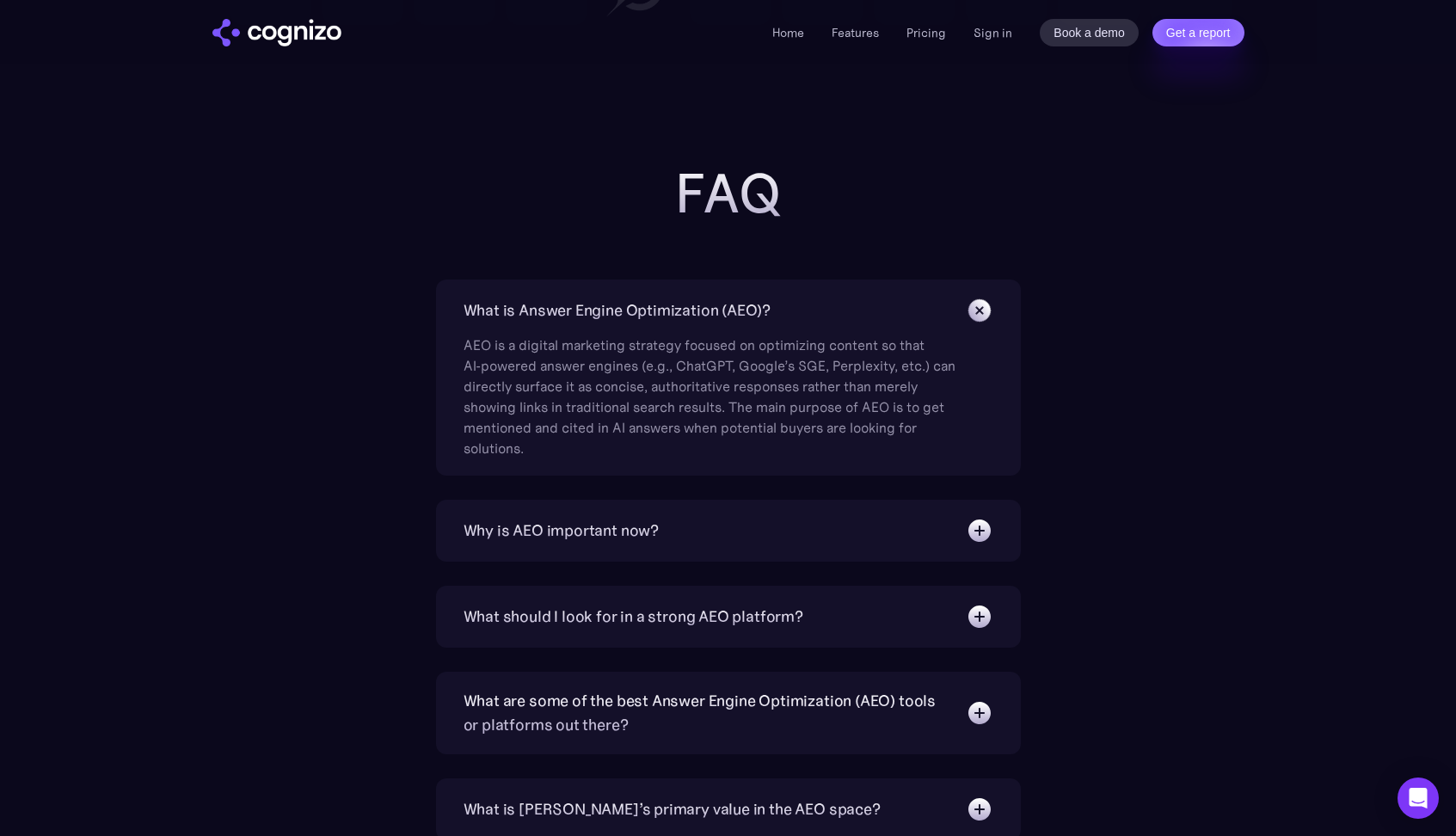
click at [755, 311] on div "What is Answer Engine Optimization (AEO)?" at bounding box center [616, 311] width 308 height 24
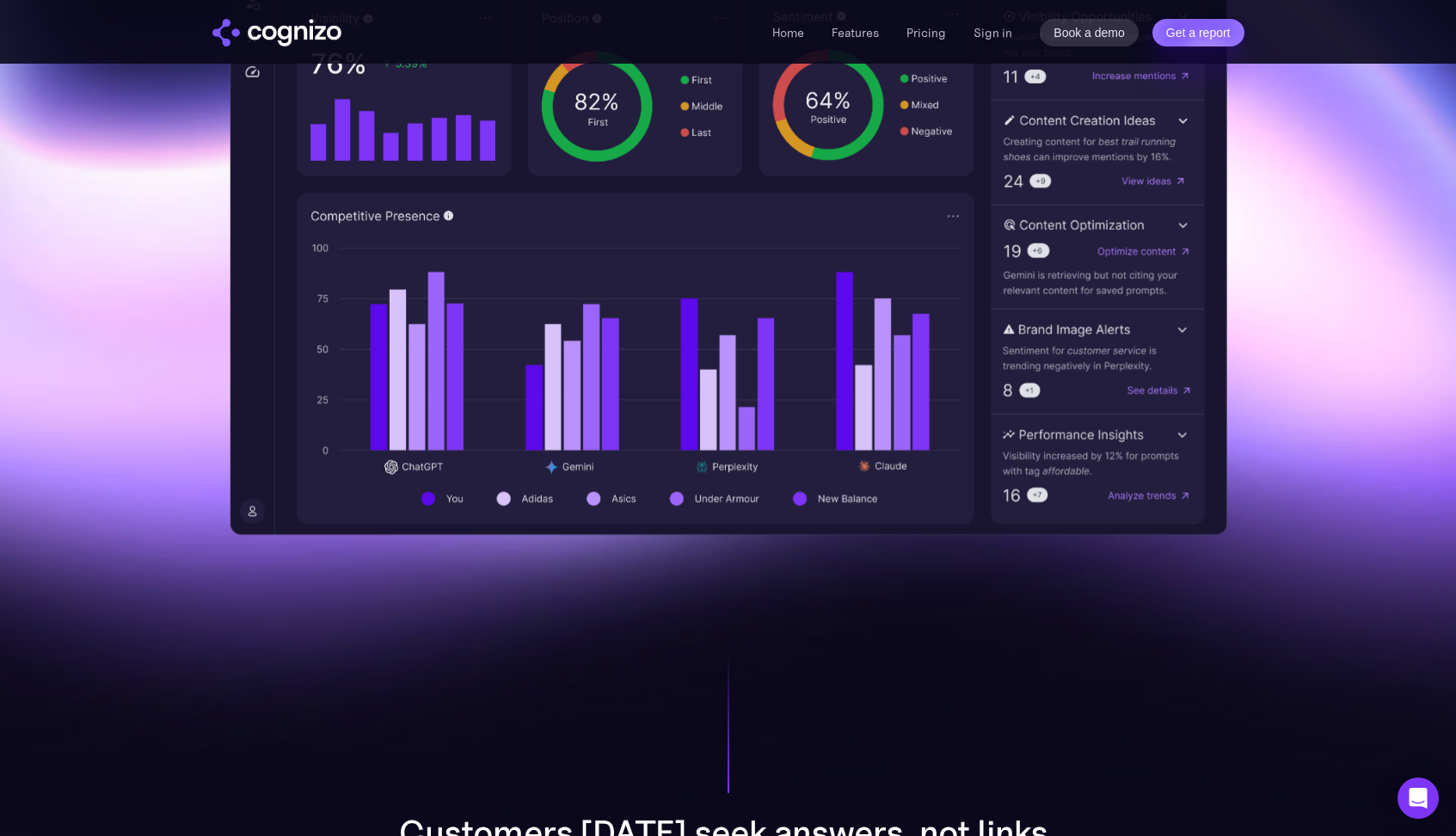
scroll to position [0, 0]
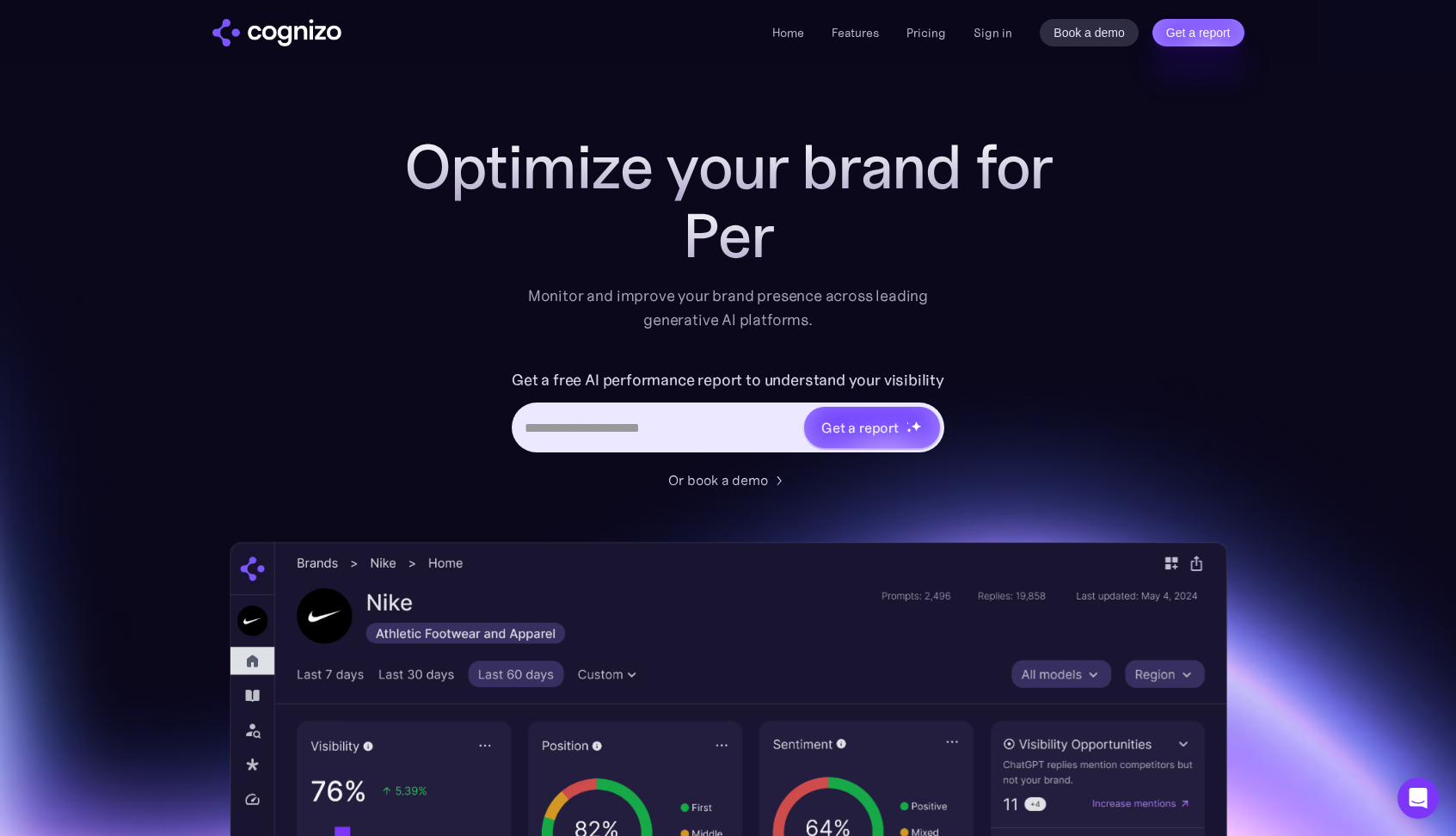
click at [553, 211] on div "Per" at bounding box center [728, 235] width 688 height 69
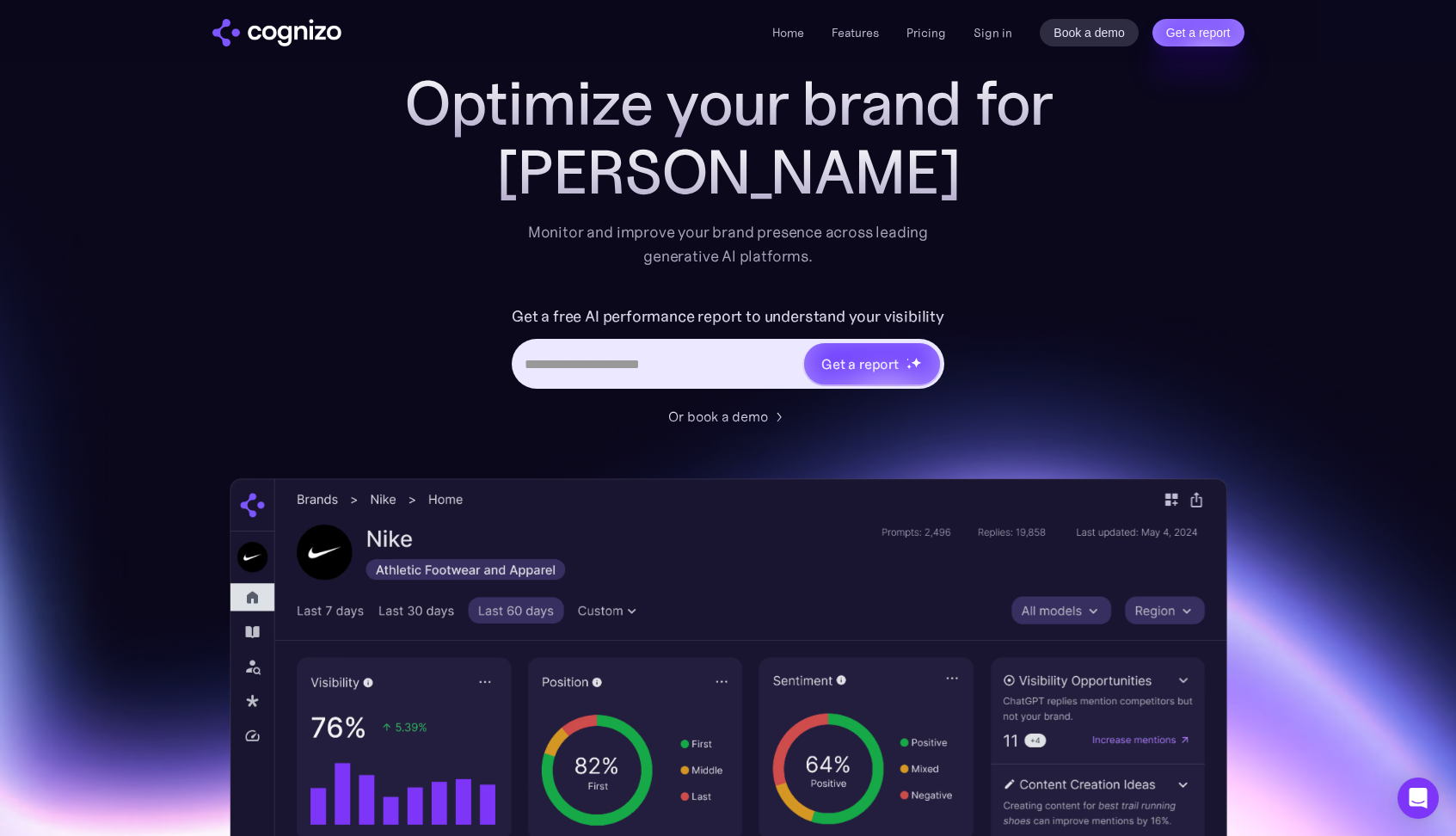
scroll to position [67, 0]
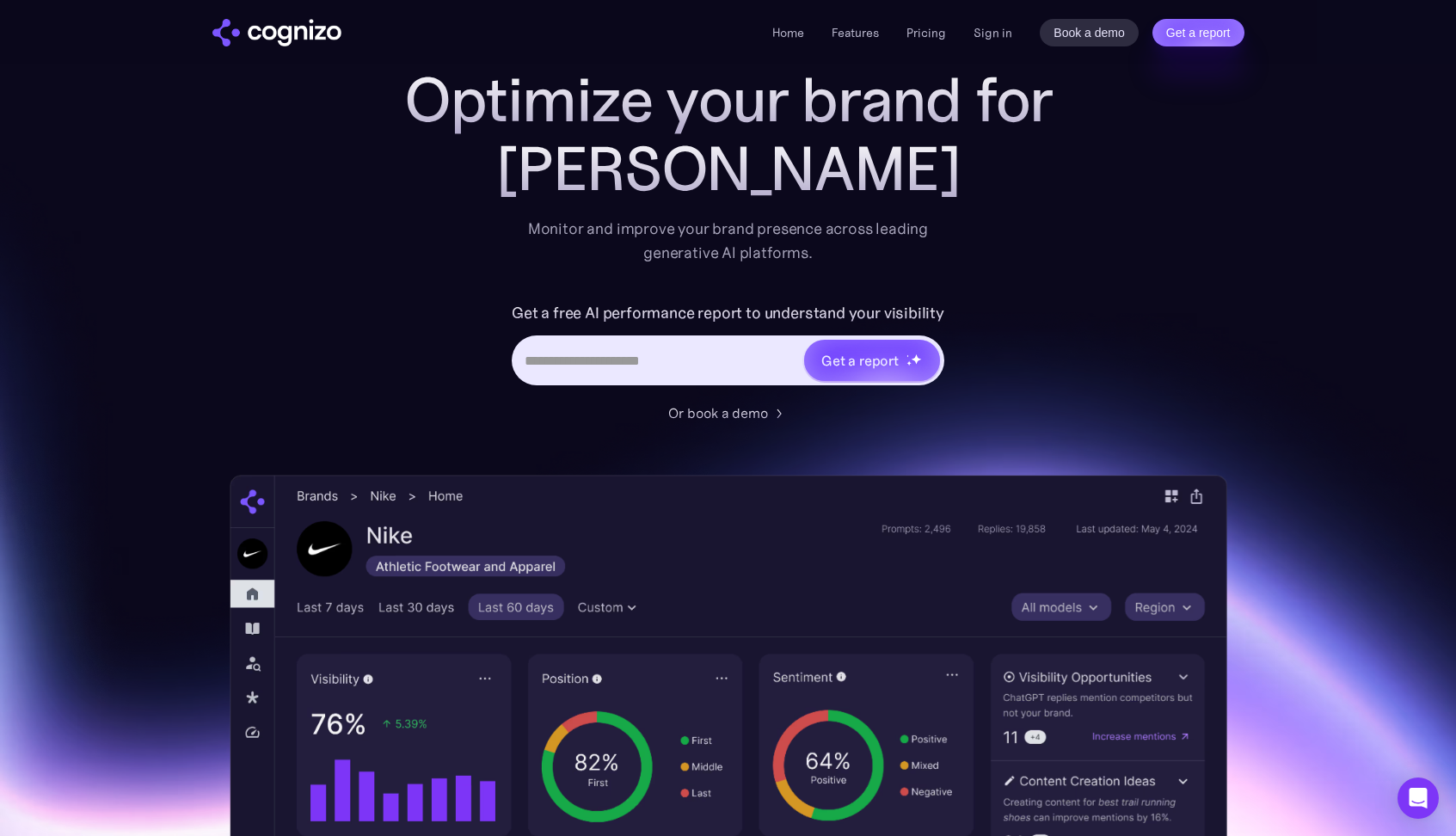
click at [702, 148] on div "[PERSON_NAME]" at bounding box center [728, 168] width 688 height 69
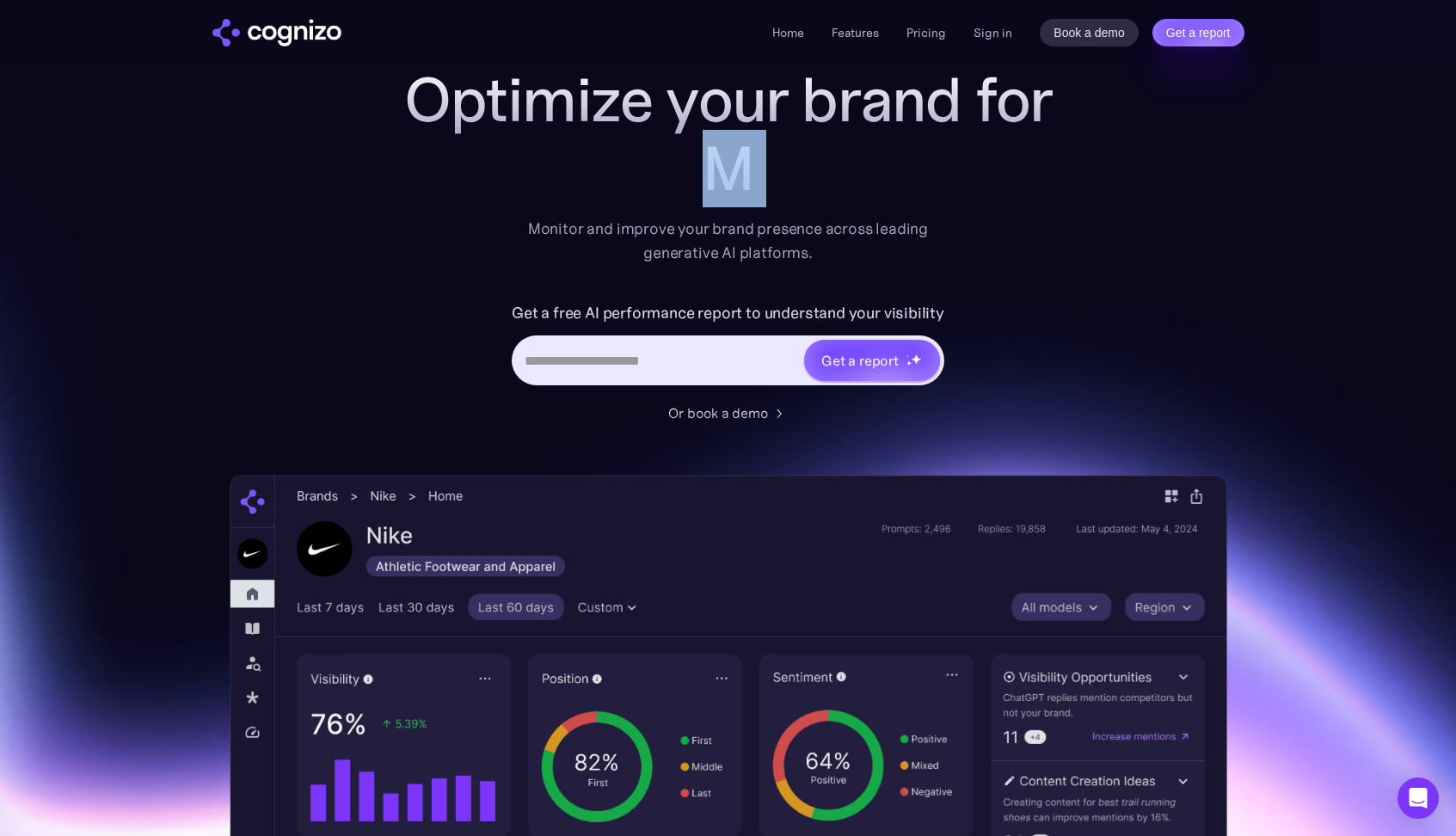
click at [712, 124] on h1 "Optimize your brand for" at bounding box center [728, 100] width 688 height 69
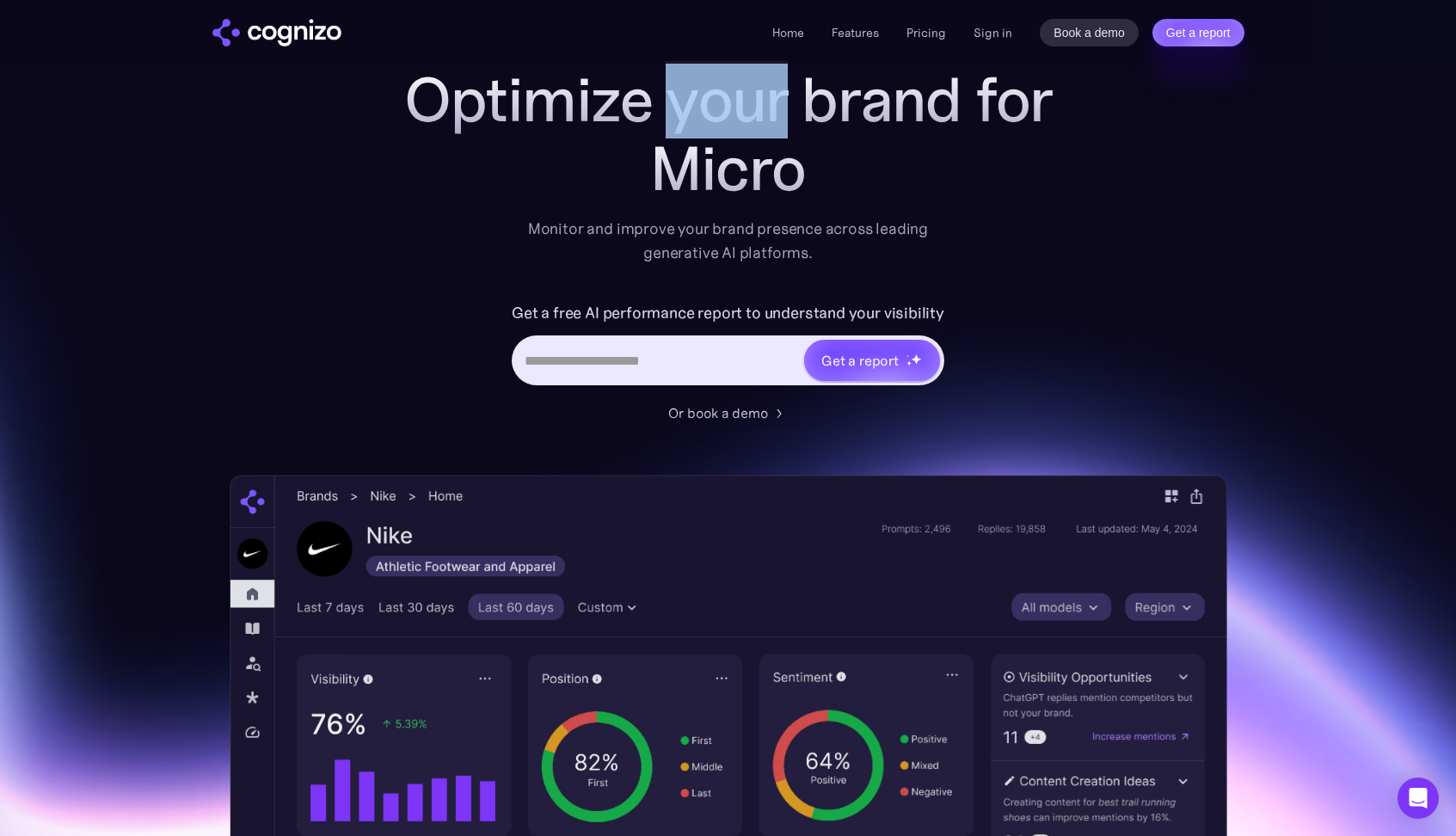
click at [712, 124] on h1 "Optimize your brand for" at bounding box center [728, 100] width 688 height 69
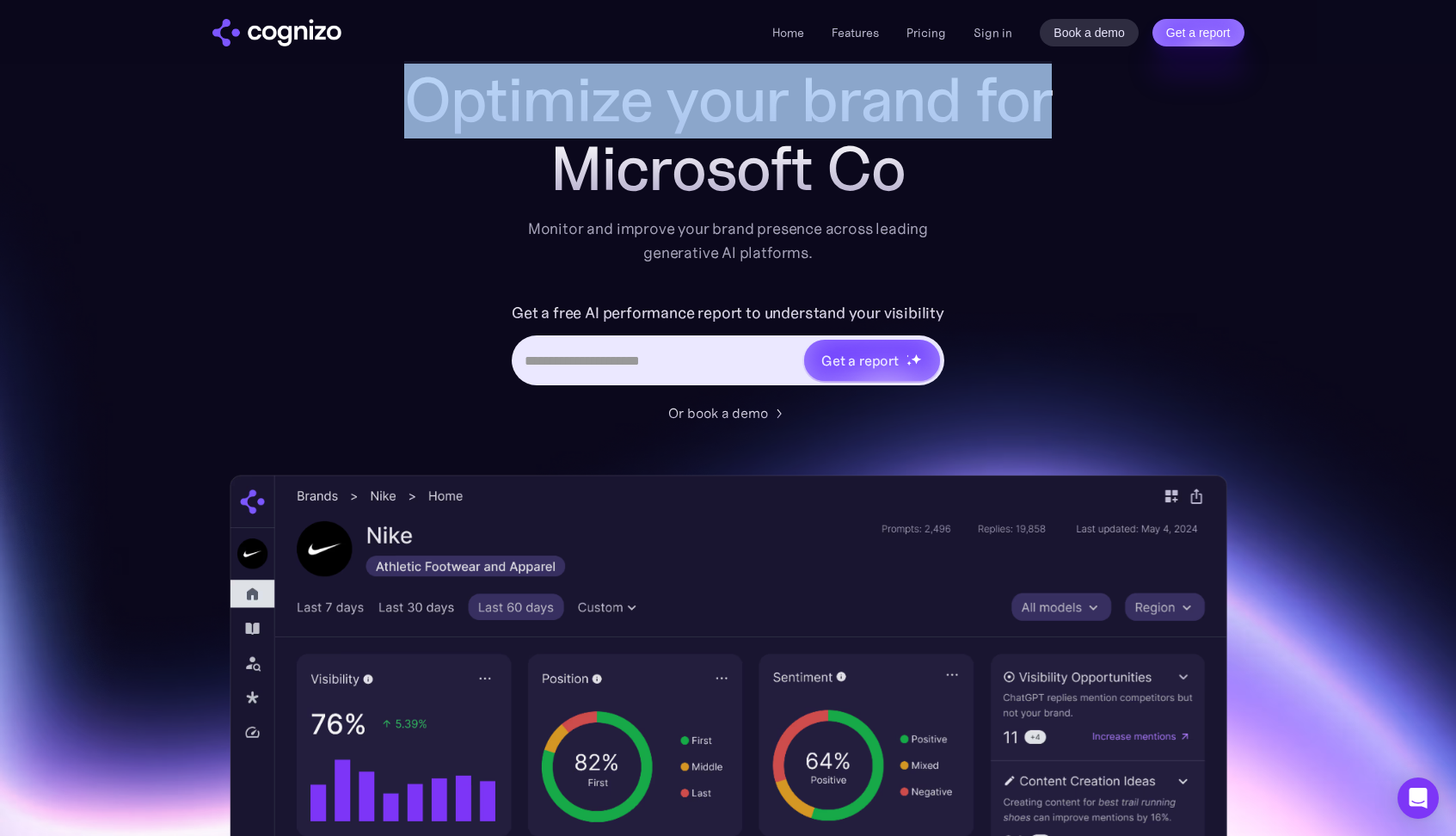
click at [723, 156] on div "Microsoft Co" at bounding box center [728, 168] width 688 height 69
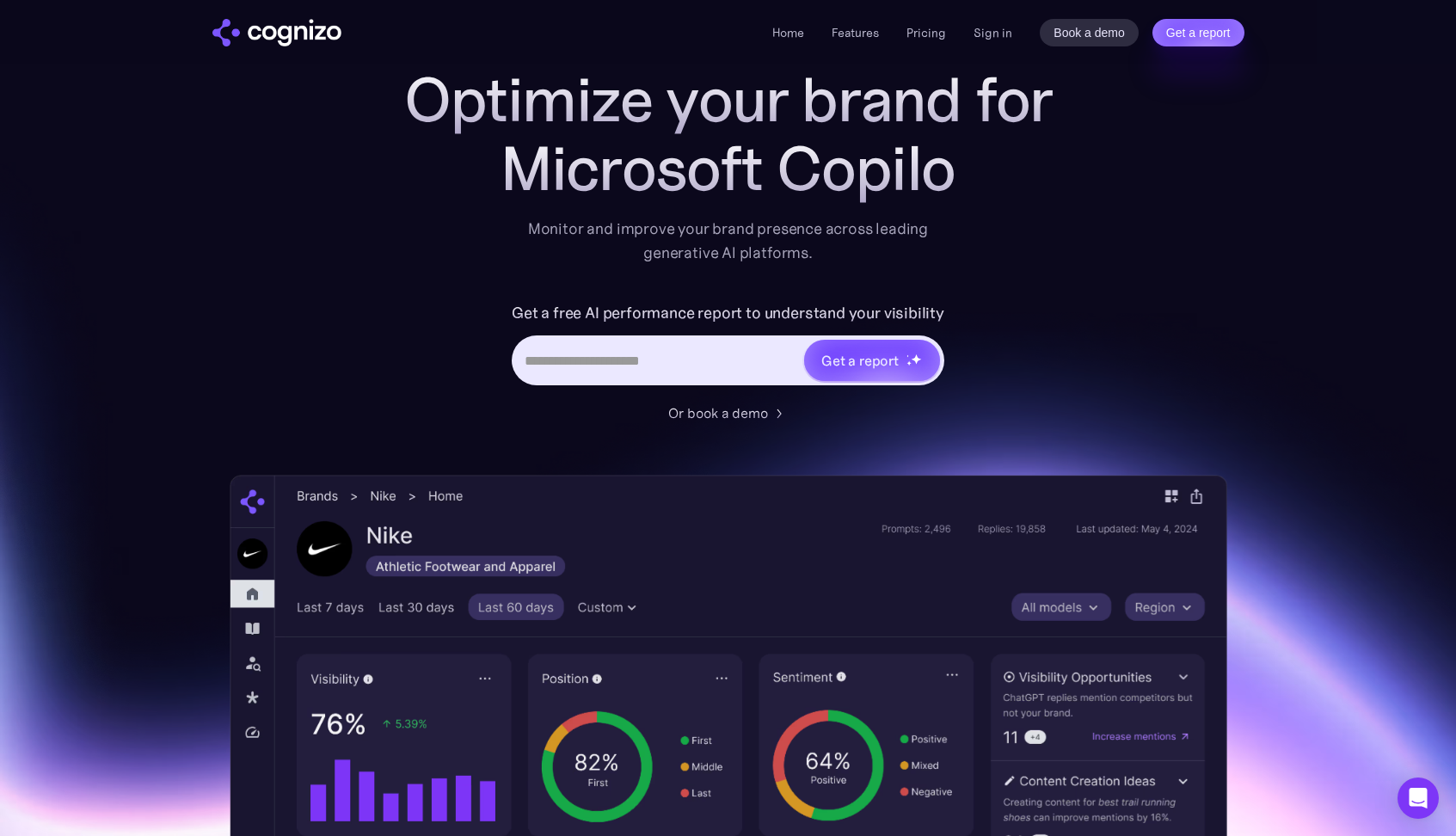
click at [723, 156] on div "Microsoft Copilo" at bounding box center [728, 168] width 688 height 69
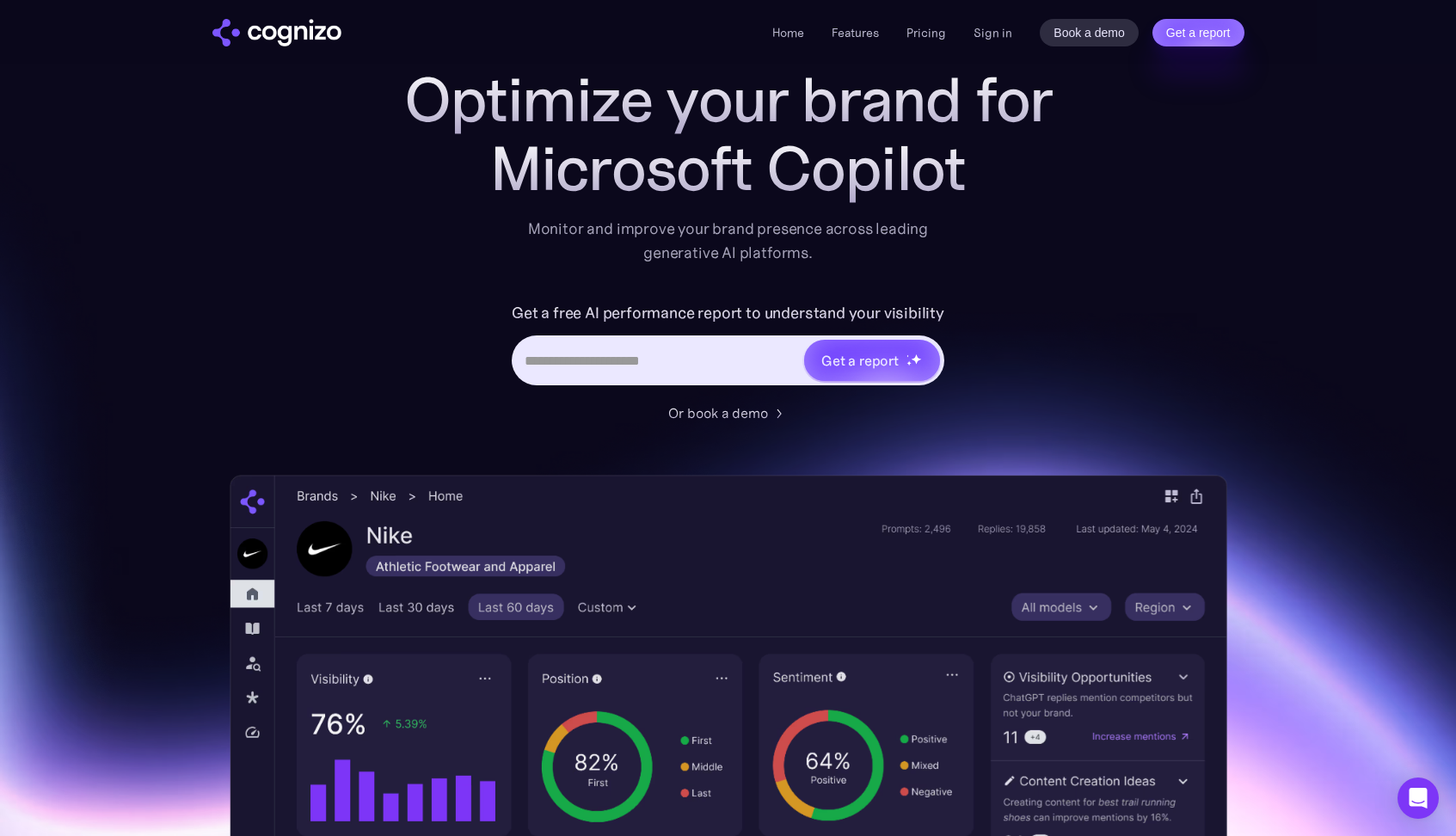
click at [723, 156] on div "Microsoft Copilot" at bounding box center [728, 168] width 688 height 69
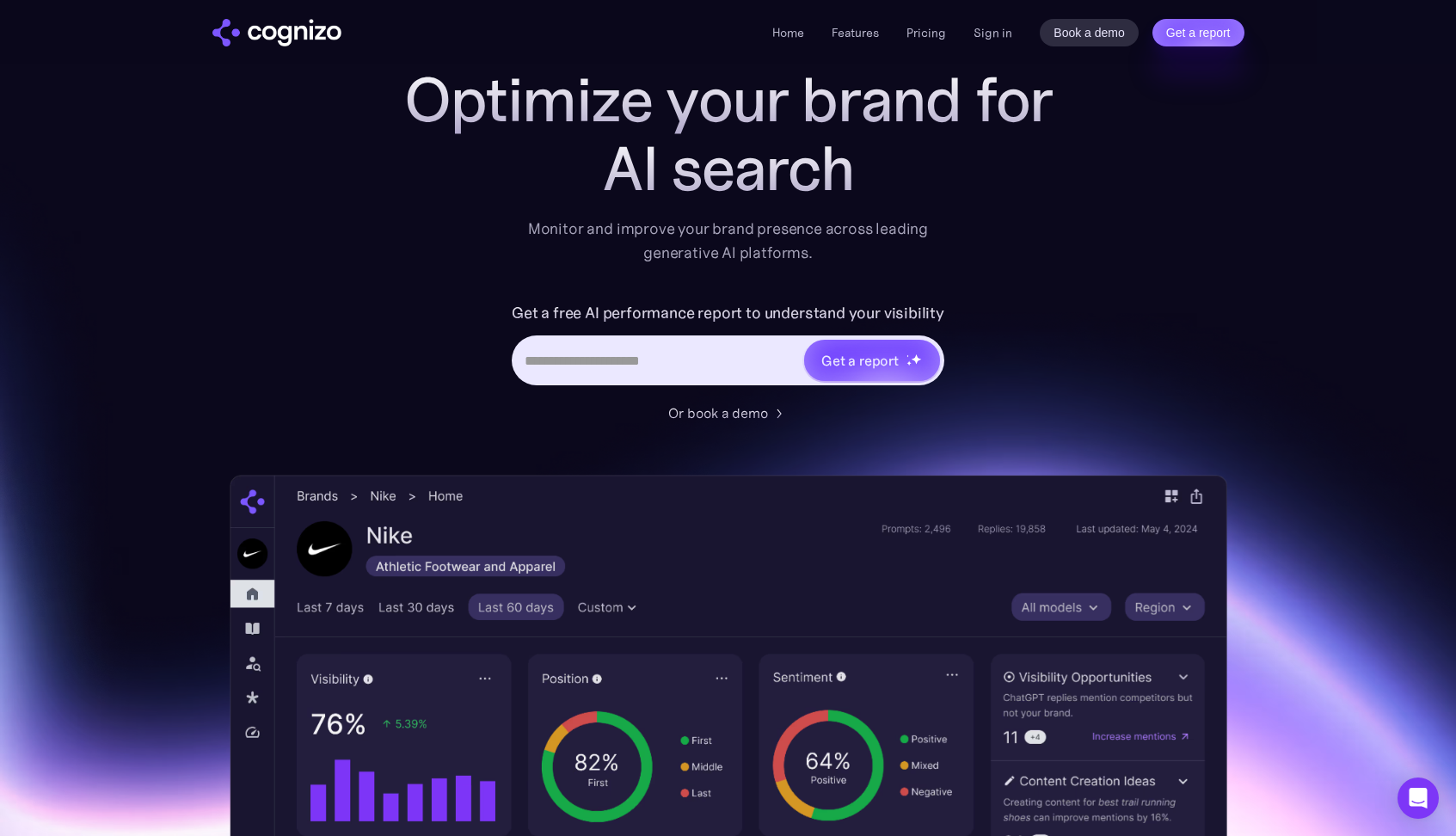
click at [712, 166] on div "AI search" at bounding box center [728, 168] width 688 height 69
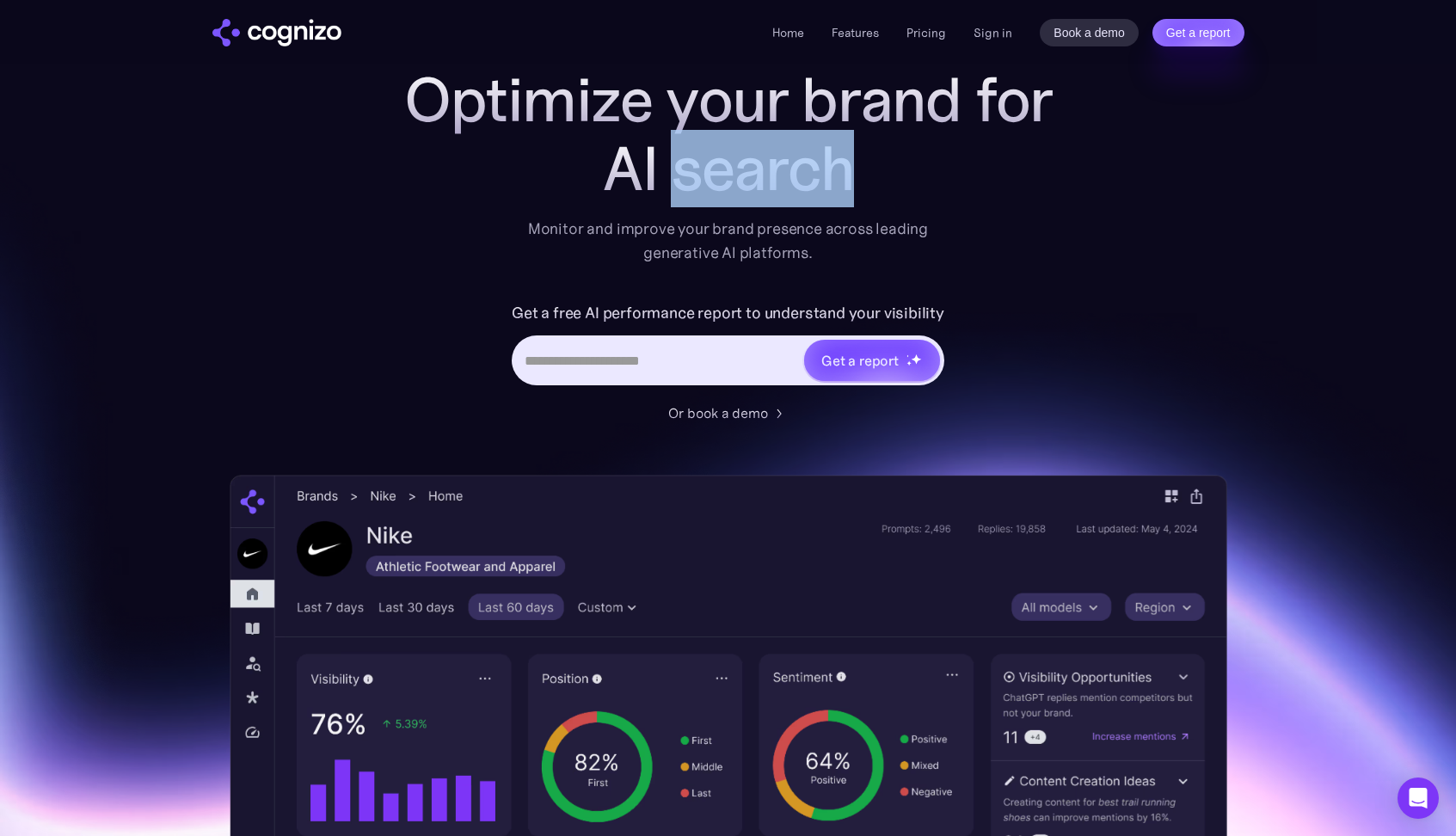
click at [712, 166] on div "AI search" at bounding box center [728, 168] width 688 height 69
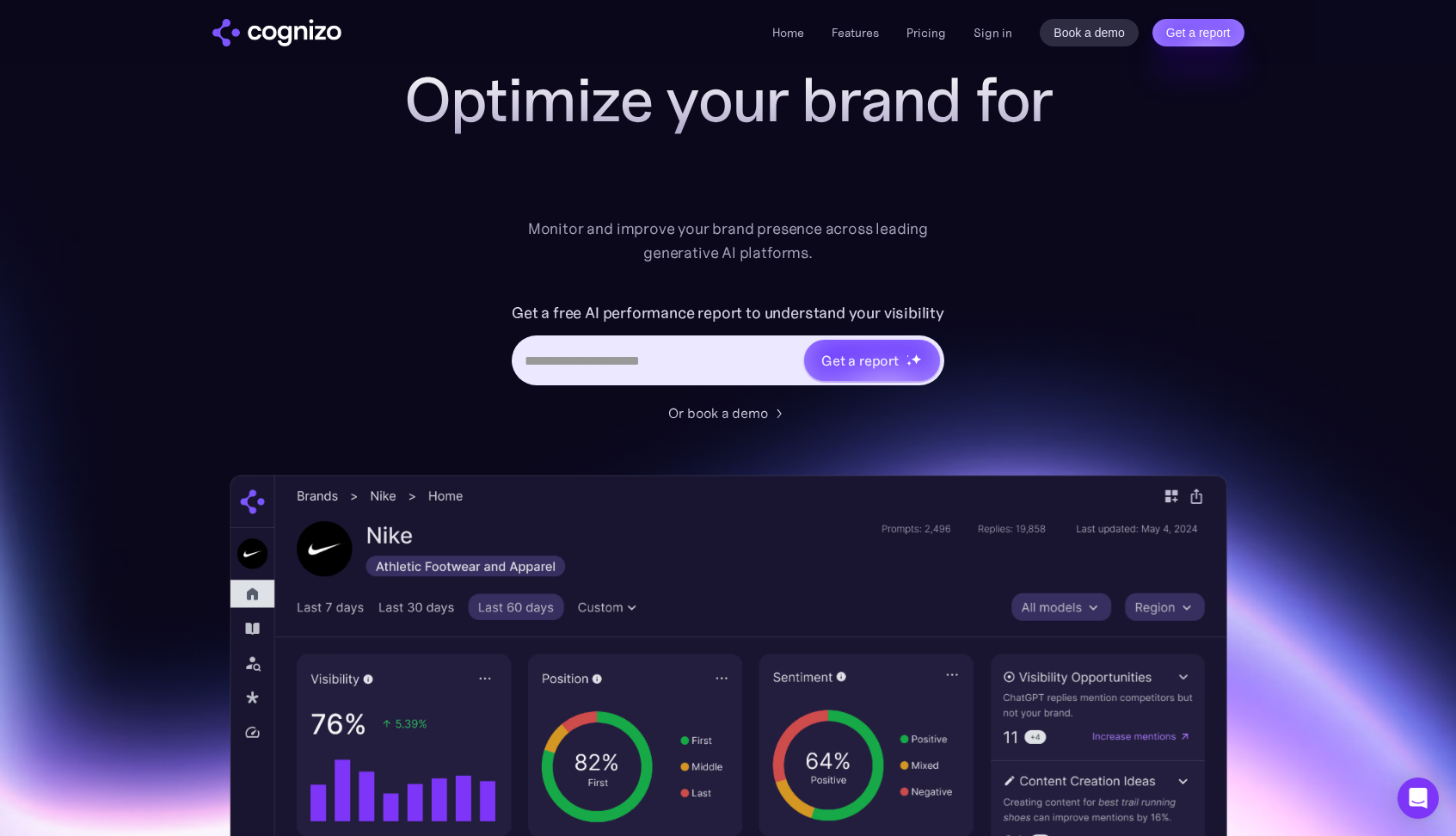
click at [648, 172] on div at bounding box center [728, 168] width 688 height 69
